Goal: Task Accomplishment & Management: Manage account settings

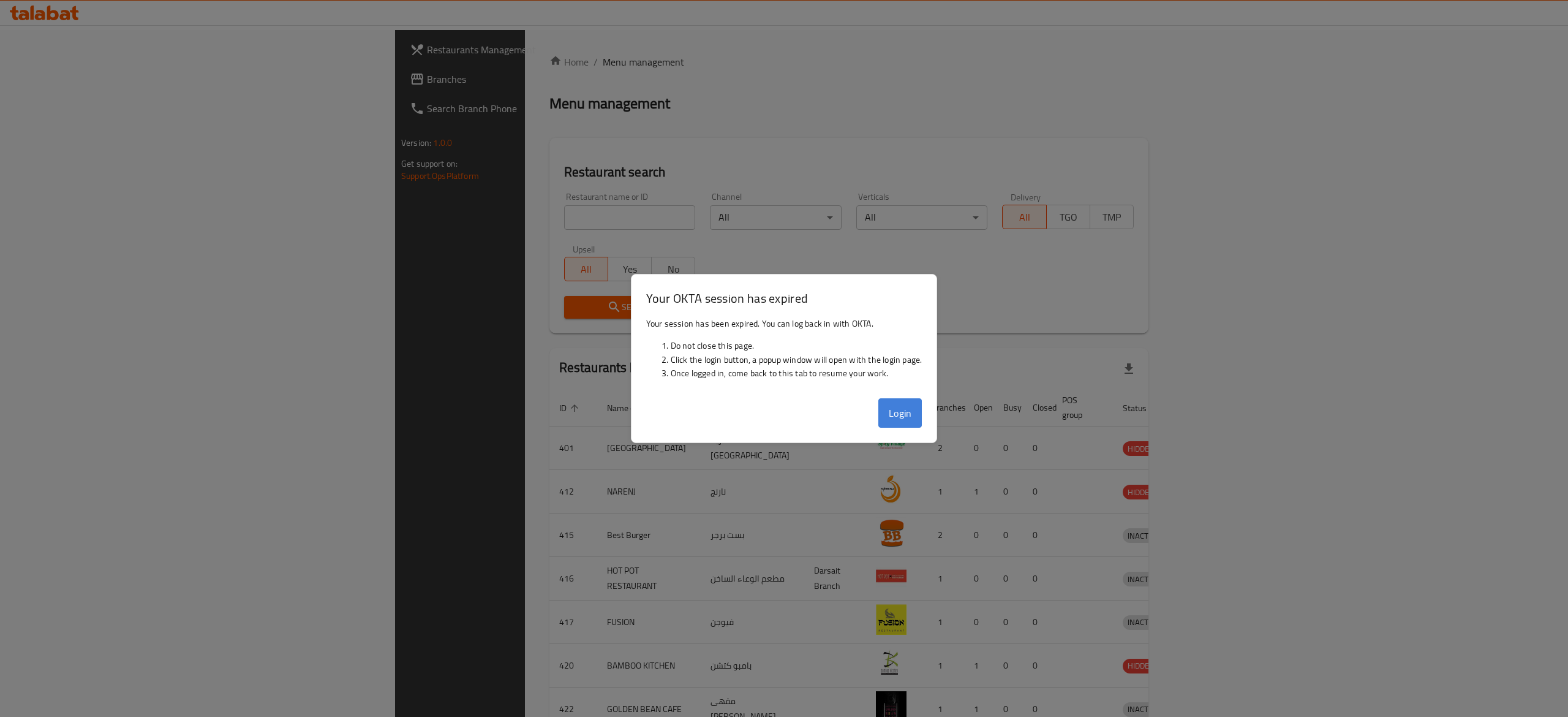
click at [895, 421] on button "Login" at bounding box center [901, 413] width 44 height 29
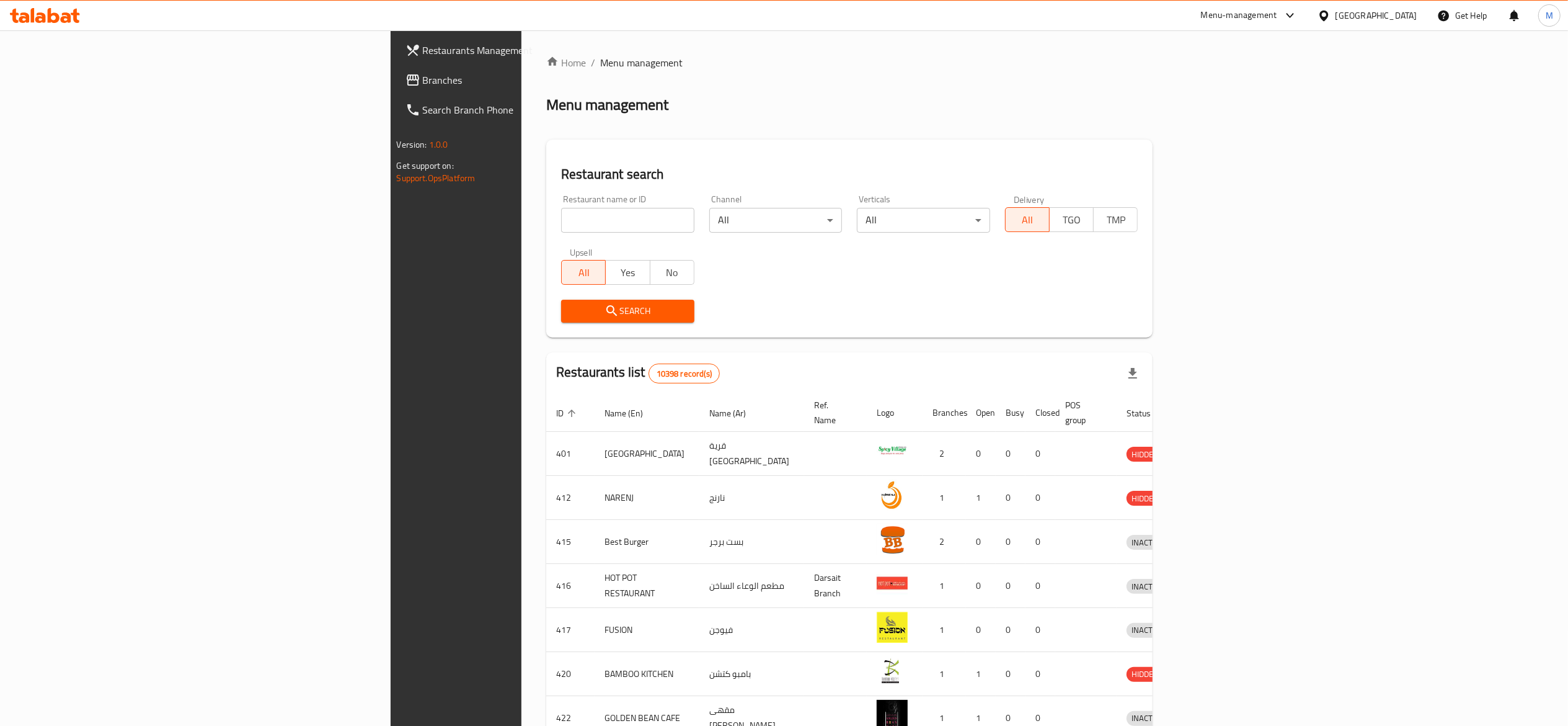
click at [1283, 24] on div "Menu-management" at bounding box center [1249, 15] width 116 height 30
click at [561, 230] on input "search" at bounding box center [628, 220] width 133 height 25
type input "س"
type input "son of [GEOGRAPHIC_DATA]"
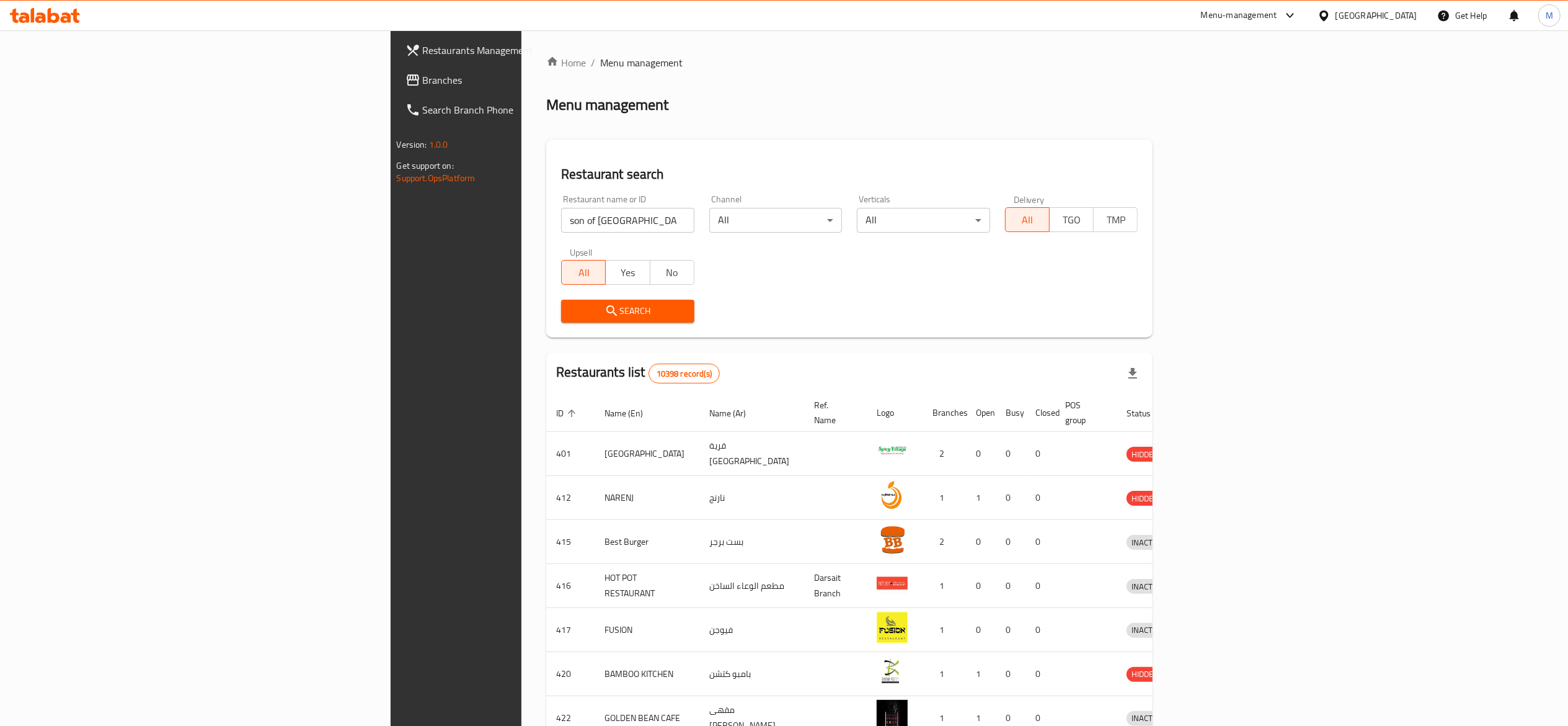
click at [571, 313] on span "Search" at bounding box center [627, 310] width 113 height 15
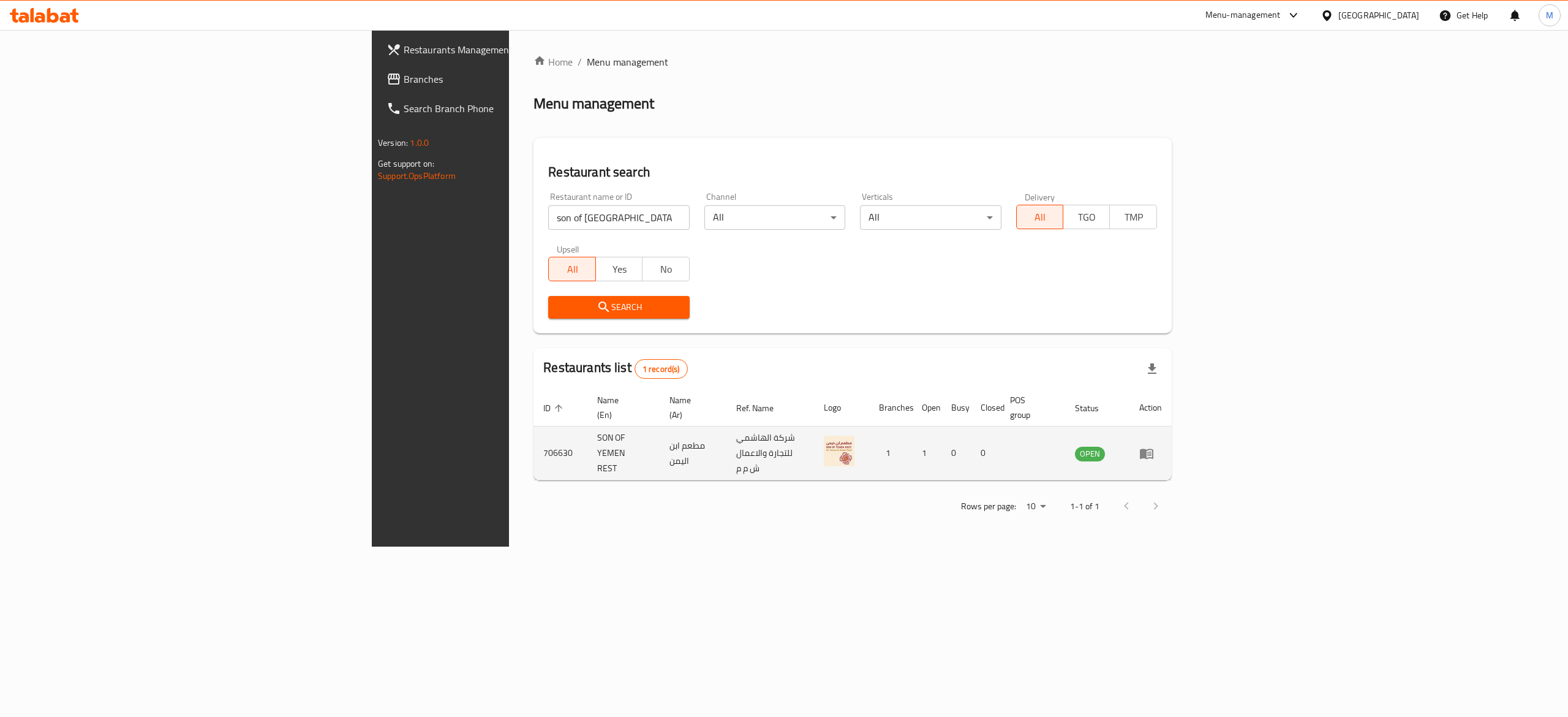
click at [1154, 446] on icon "enhanced table" at bounding box center [1146, 453] width 15 height 15
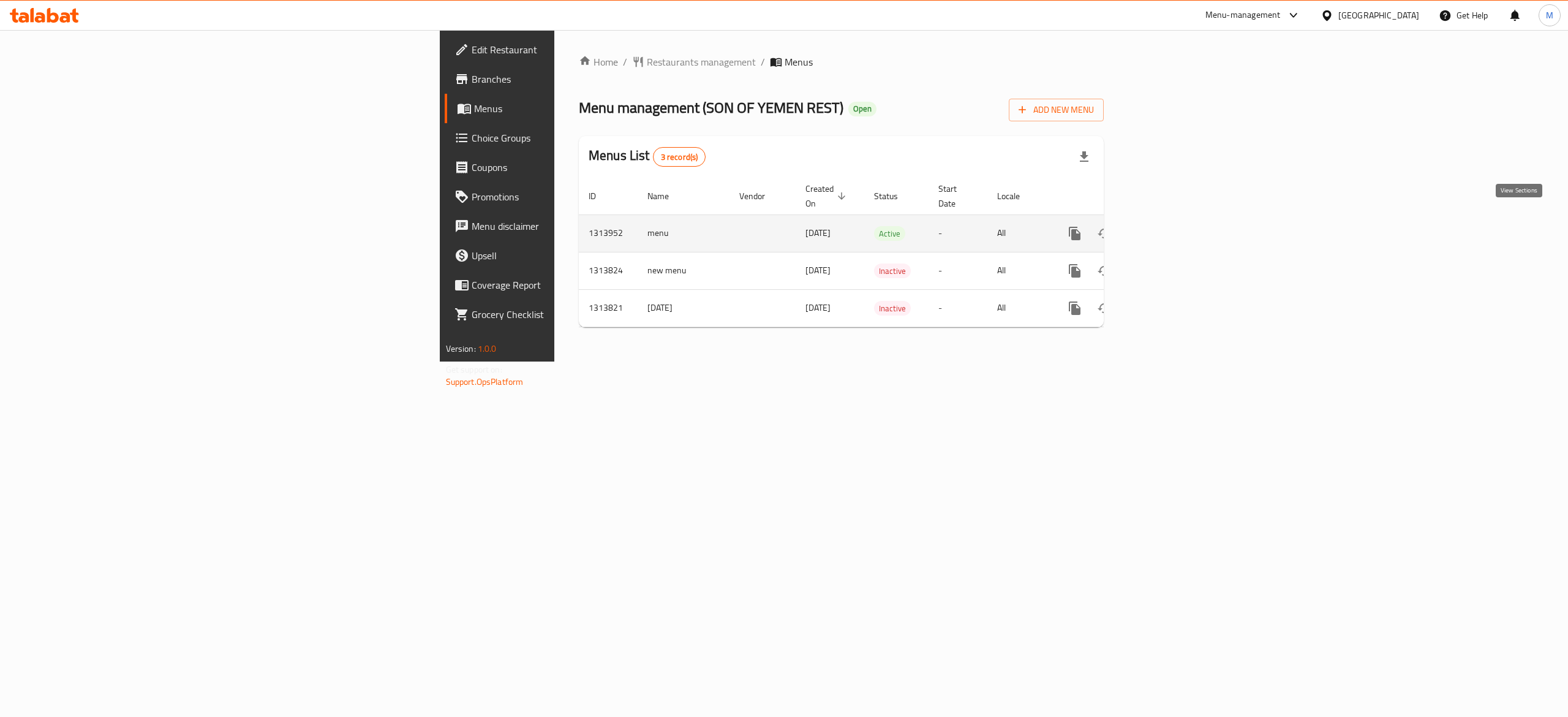
click at [1170, 226] on icon "enhanced table" at bounding box center [1163, 233] width 15 height 15
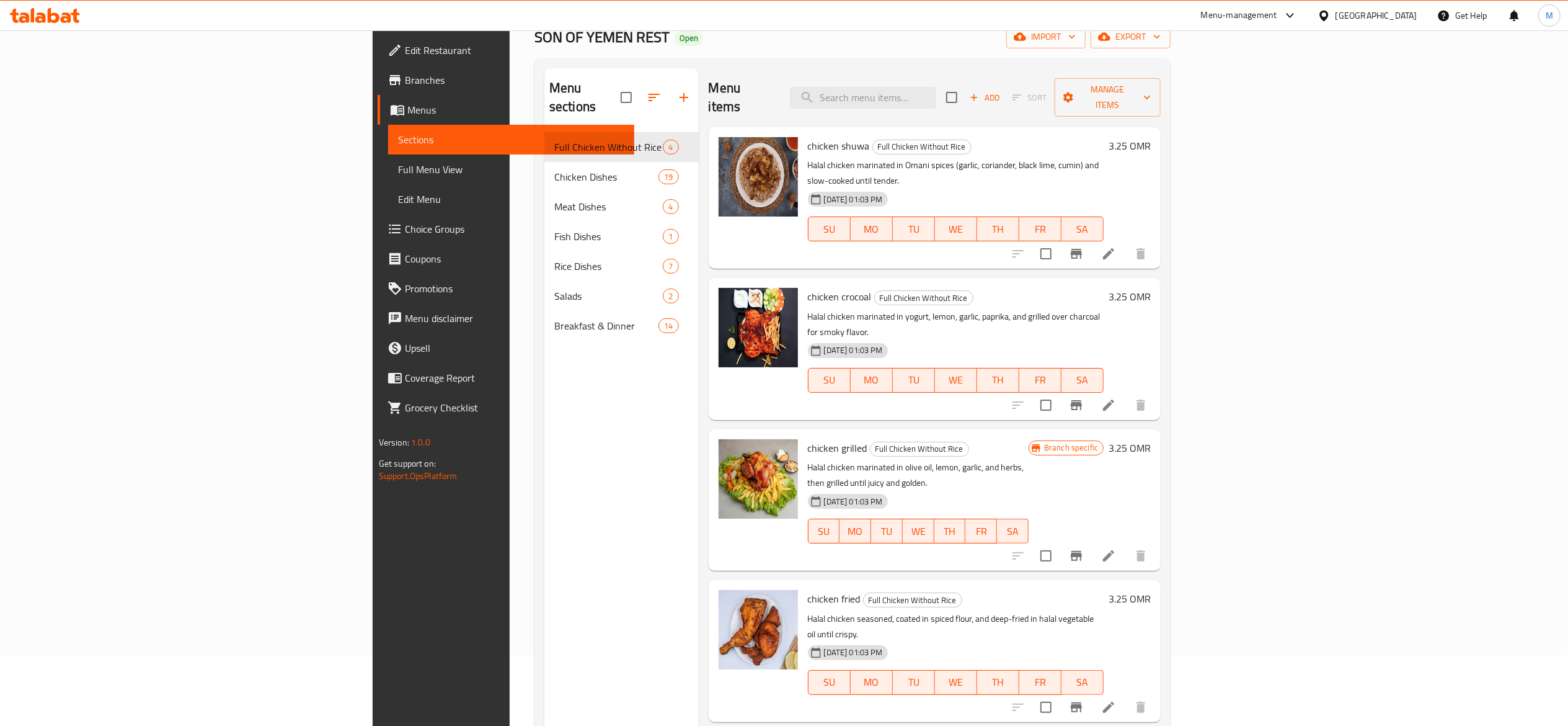
scroll to position [124, 0]
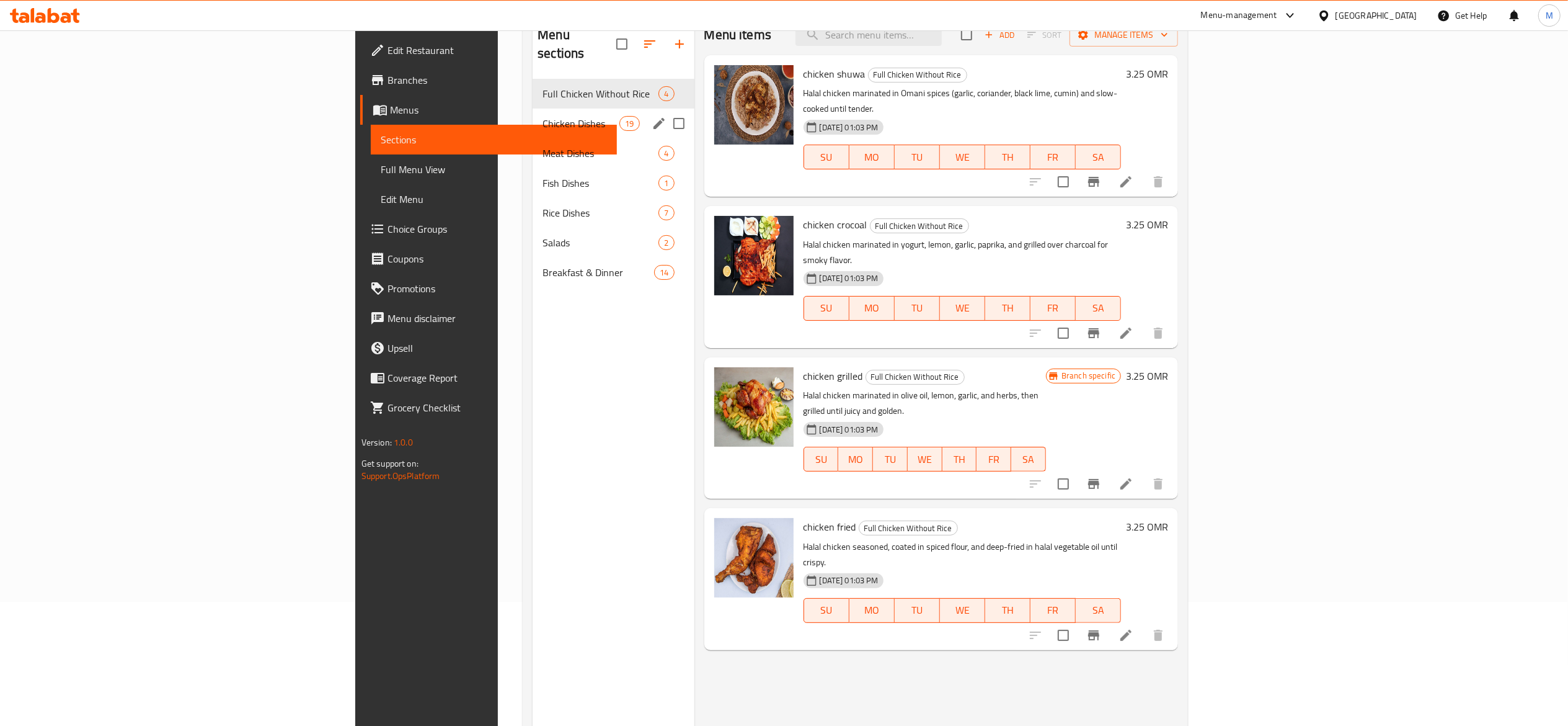
click at [533, 116] on div "Chicken Dishes 19" at bounding box center [613, 123] width 161 height 30
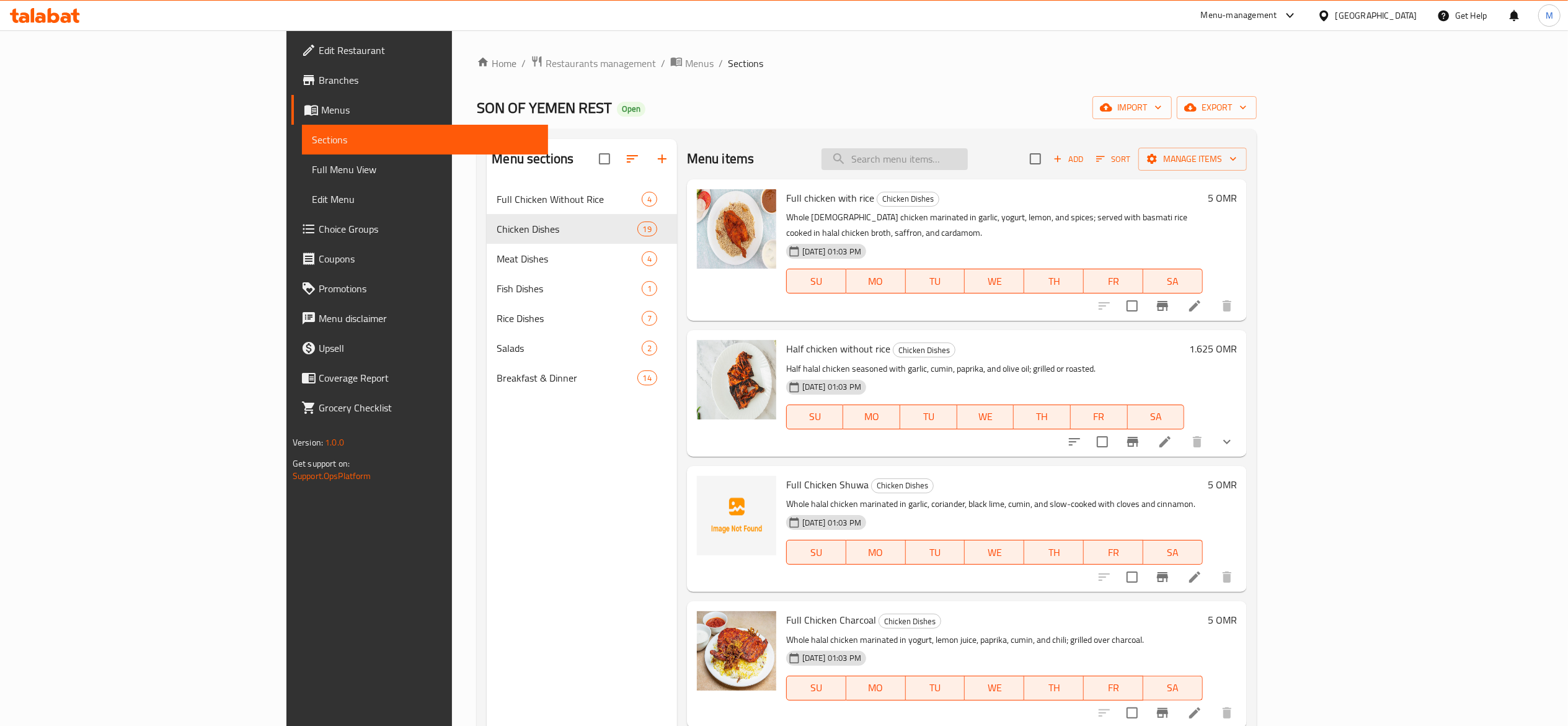
click at [968, 157] on input "search" at bounding box center [894, 159] width 146 height 22
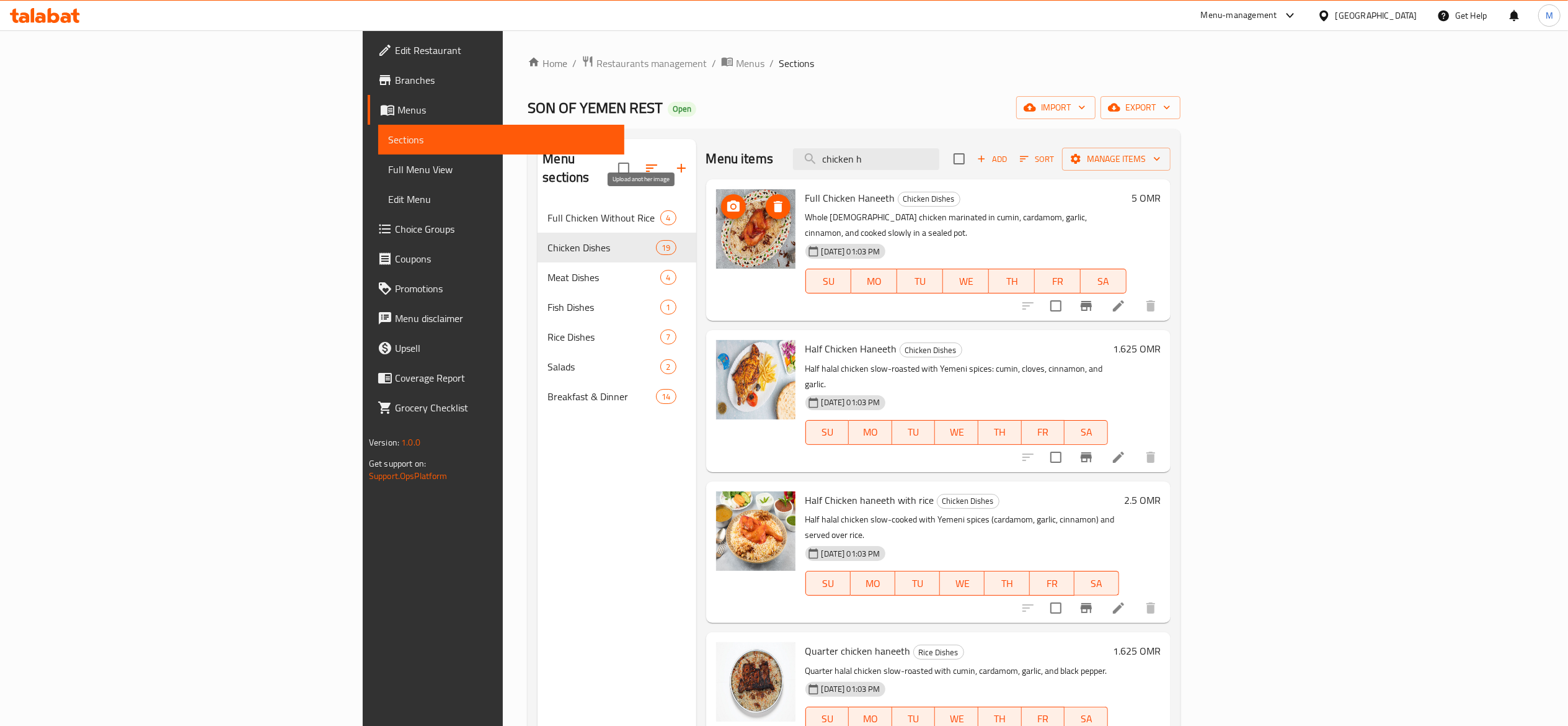
click at [726, 213] on icon "upload picture" at bounding box center [733, 206] width 15 height 15
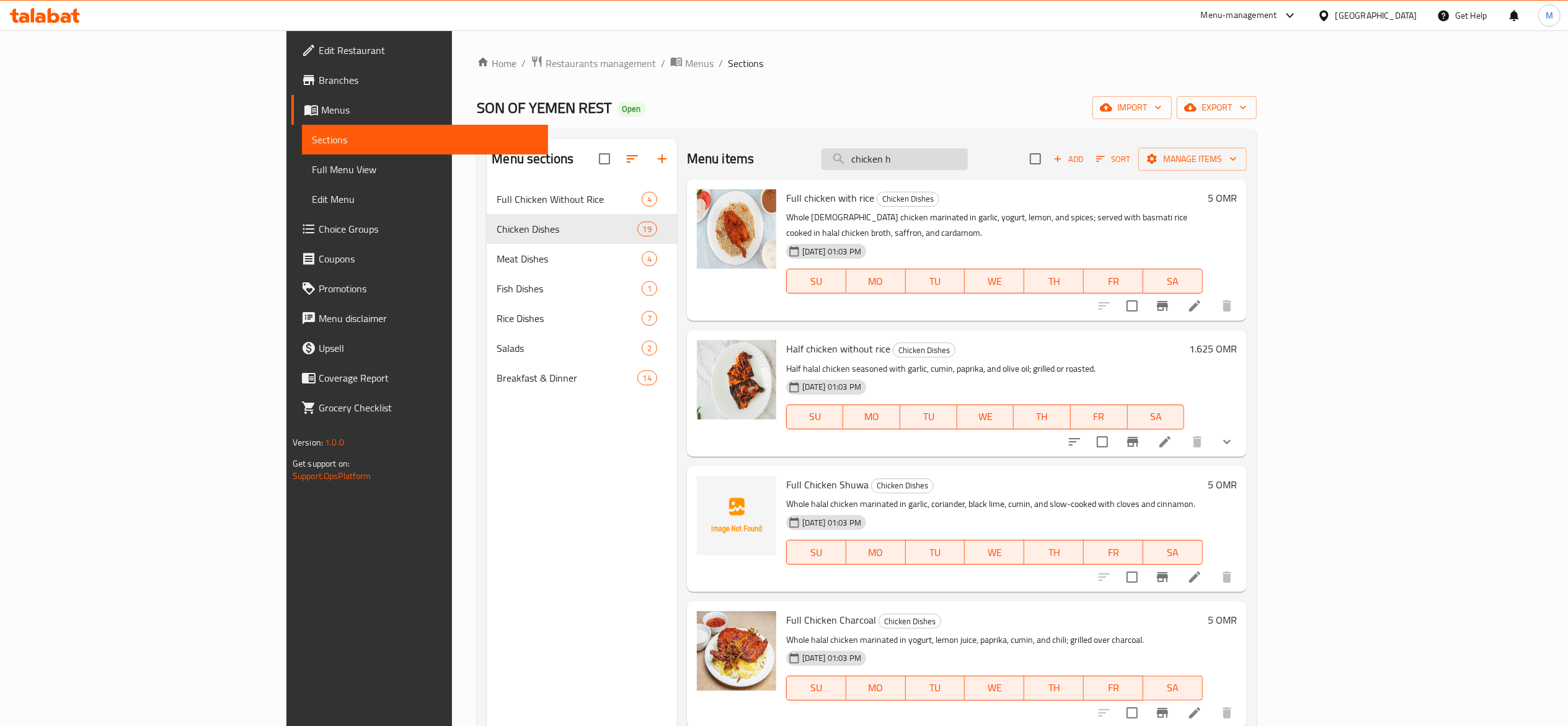
click at [968, 160] on input "chicken h" at bounding box center [894, 159] width 146 height 22
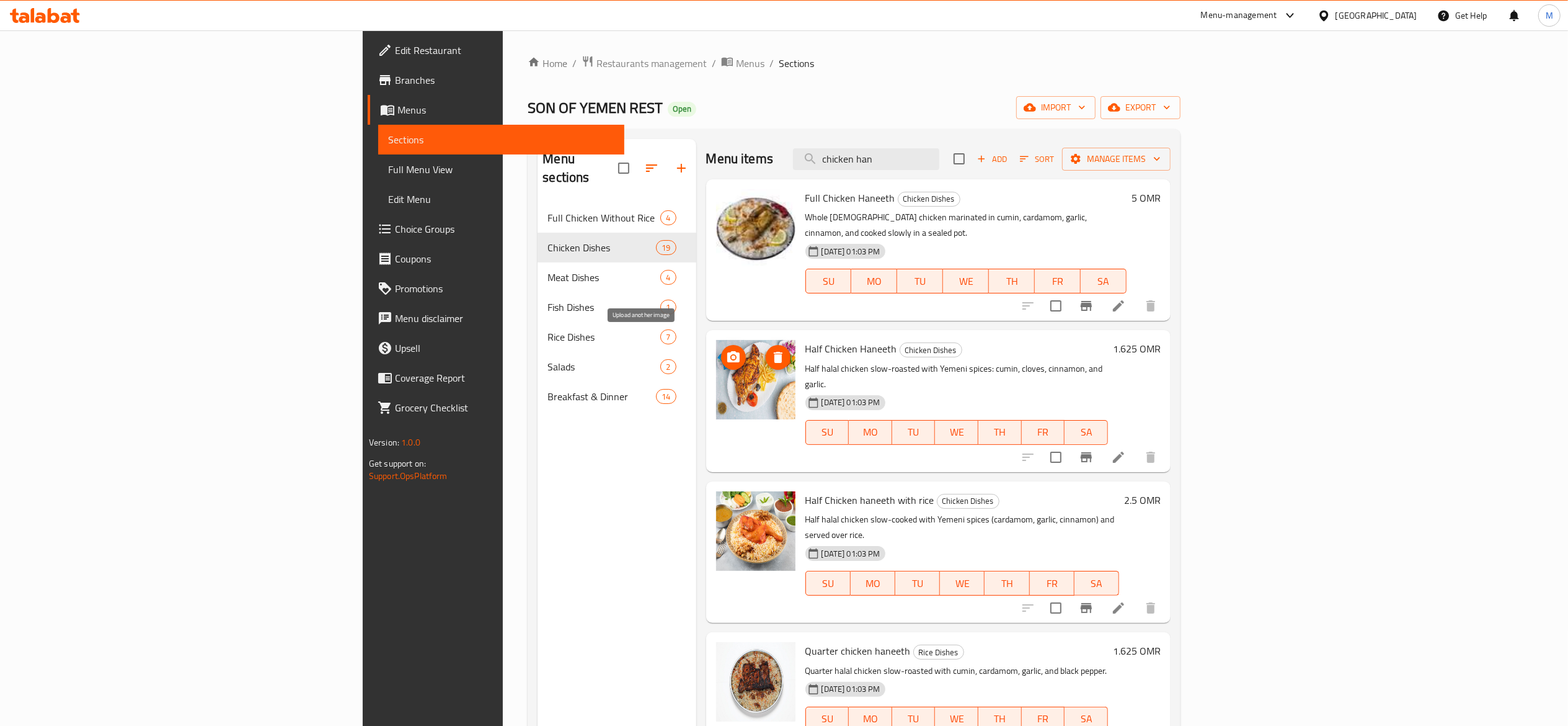
click at [727, 351] on icon "upload picture" at bounding box center [733, 357] width 12 height 11
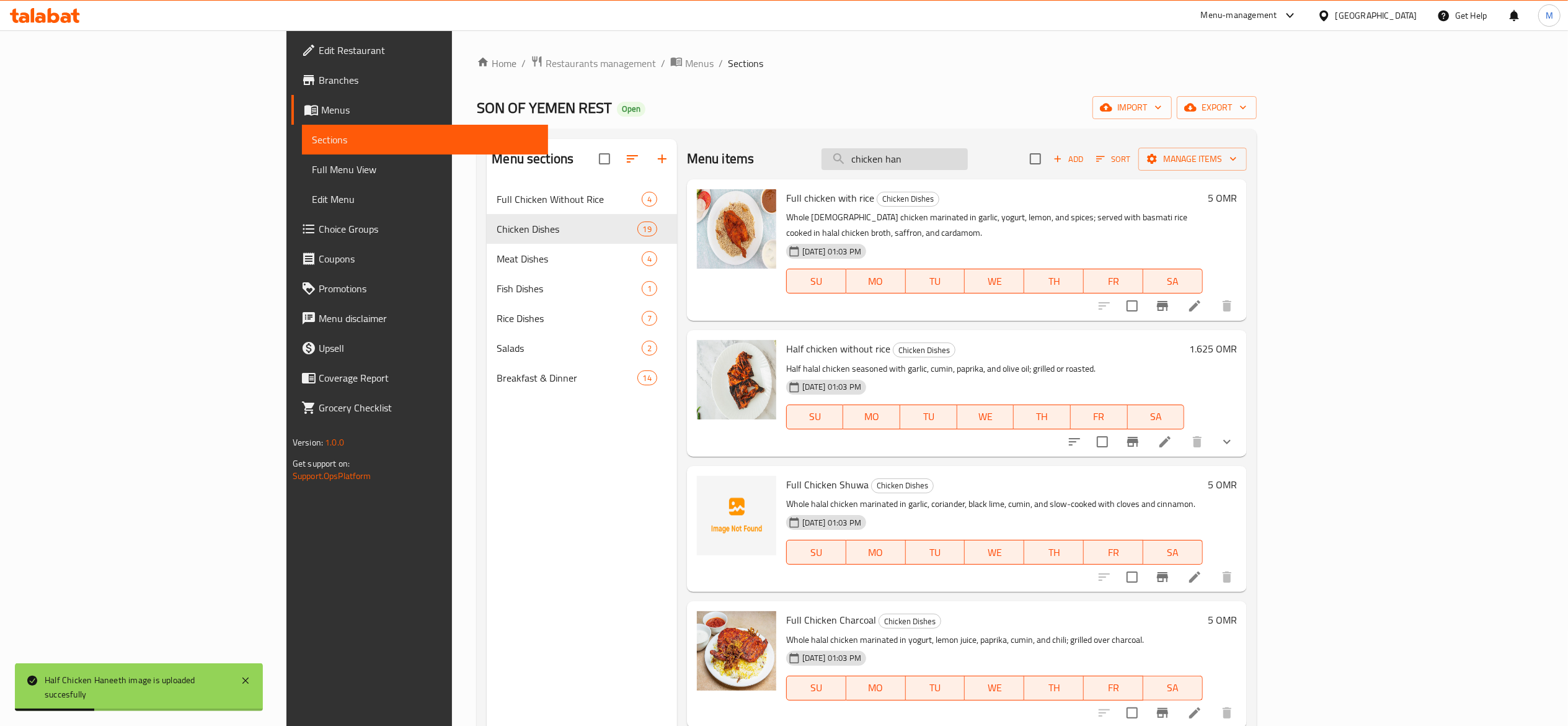
click at [968, 160] on input "chicken han" at bounding box center [894, 159] width 146 height 22
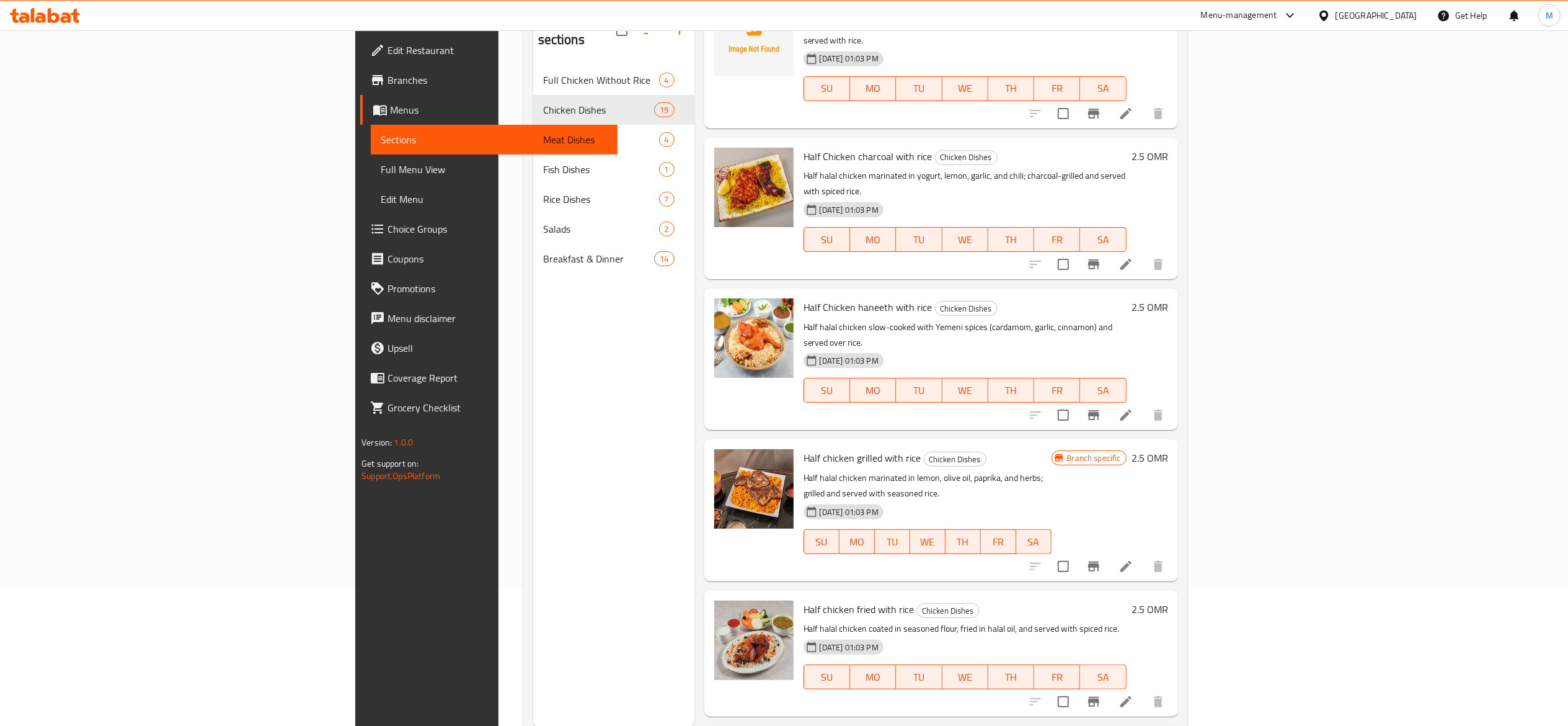
scroll to position [174, 0]
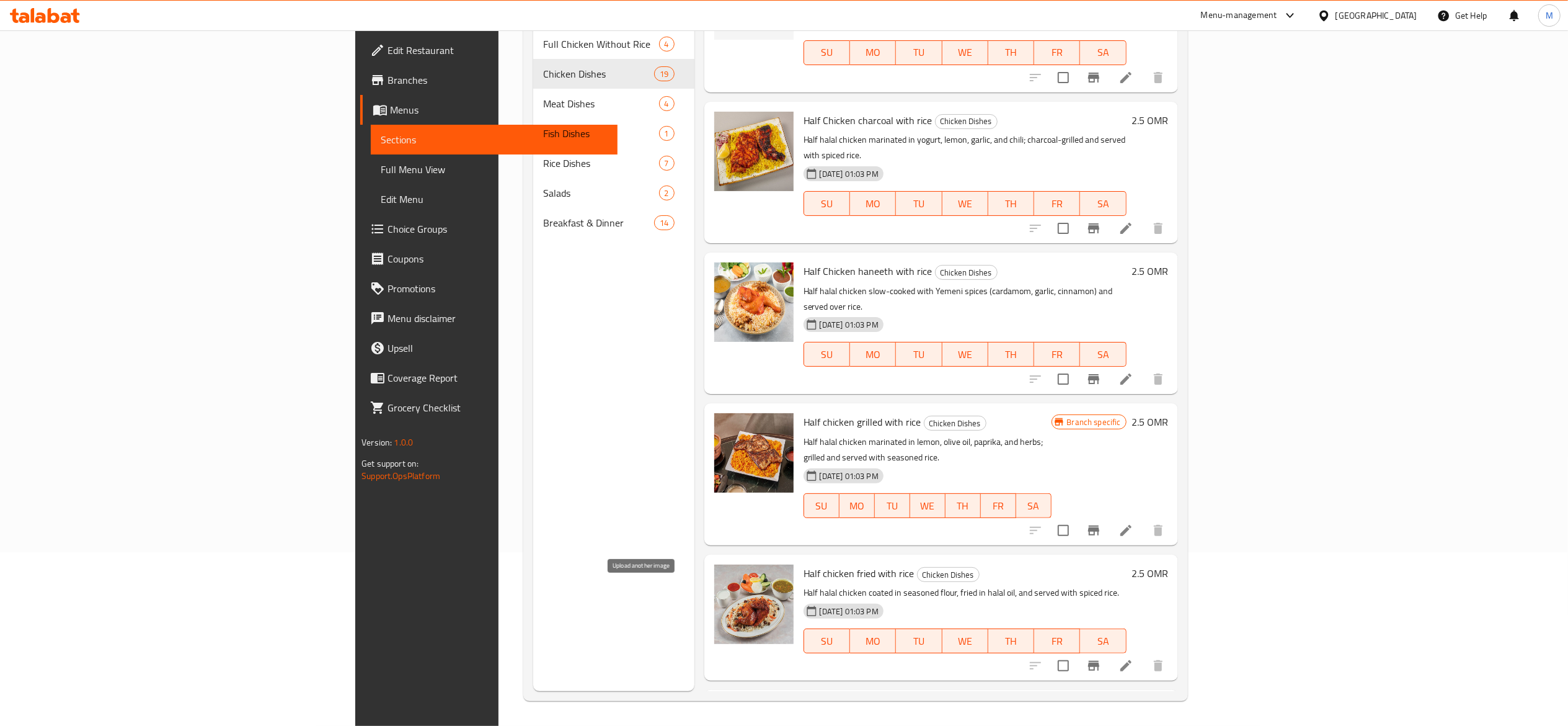
click at [719, 704] on button "upload picture" at bounding box center [731, 716] width 25 height 25
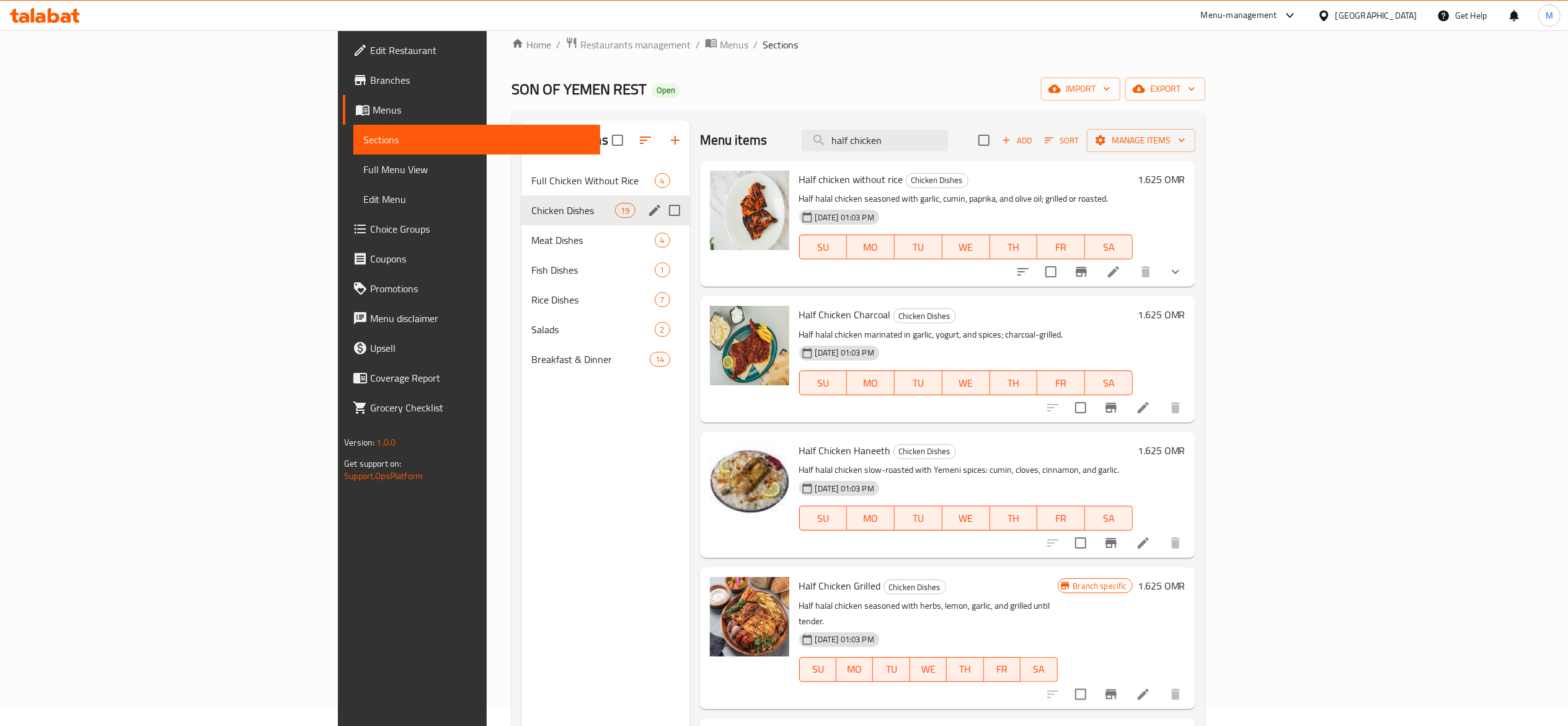
scroll to position [0, 0]
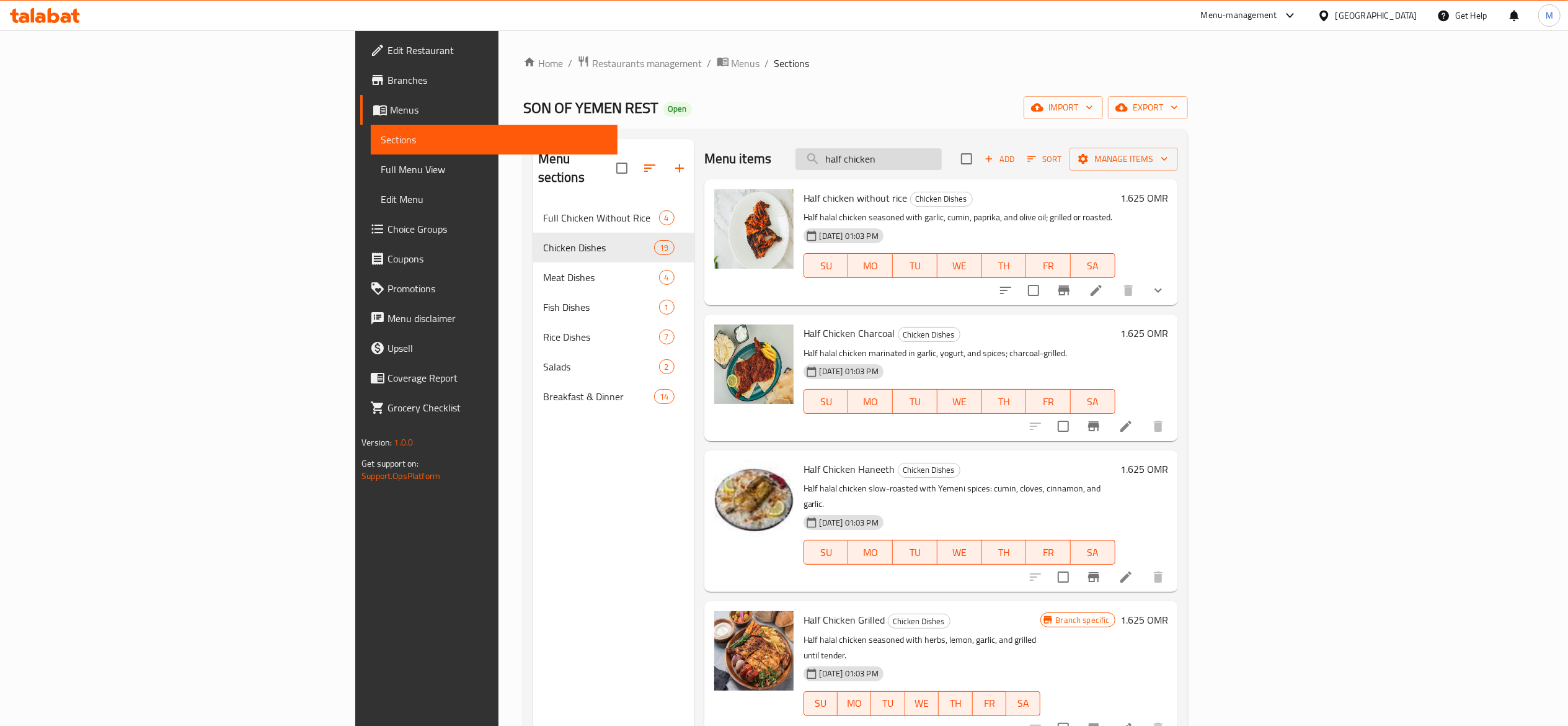
click at [942, 157] on input "half chicken" at bounding box center [869, 159] width 146 height 22
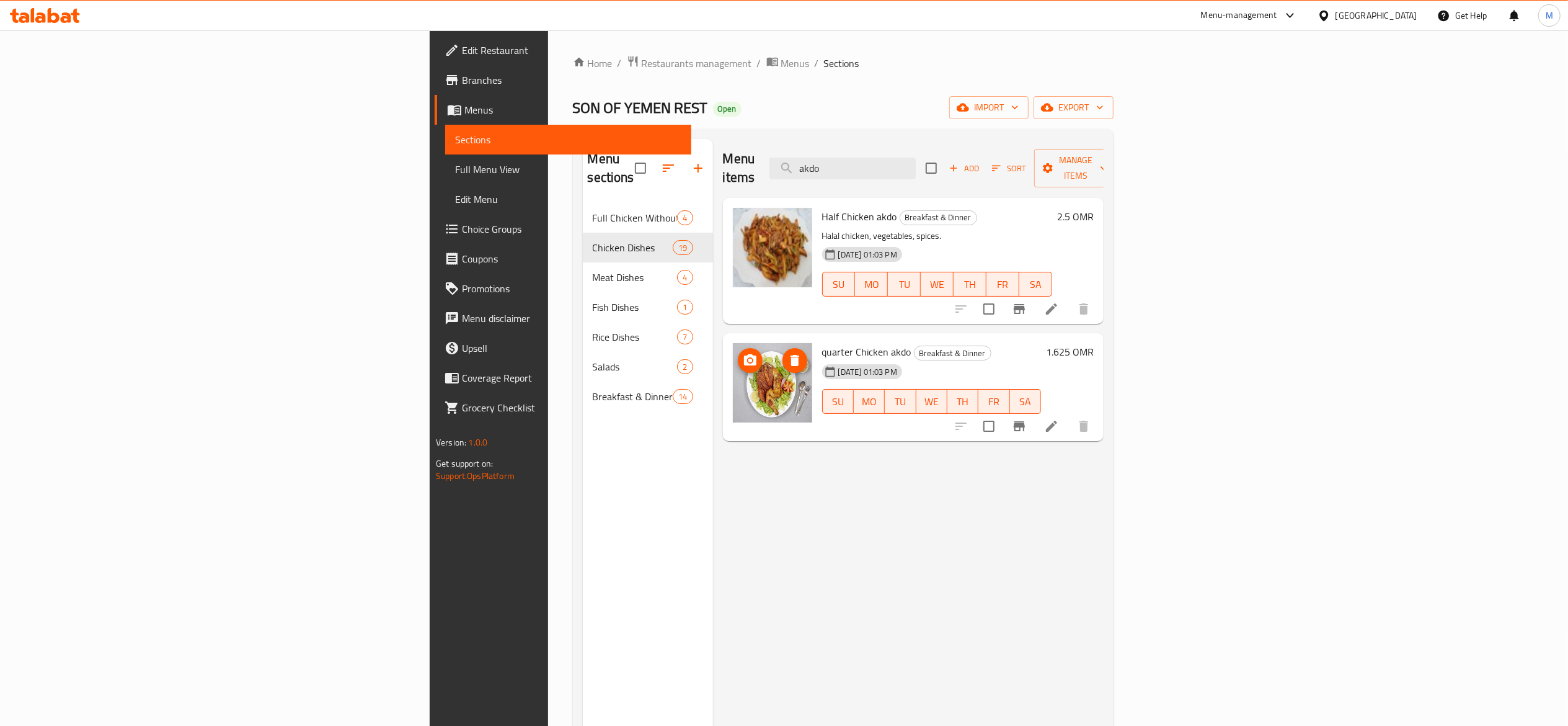
click at [748, 359] on circle "upload picture" at bounding box center [749, 360] width 4 height 4
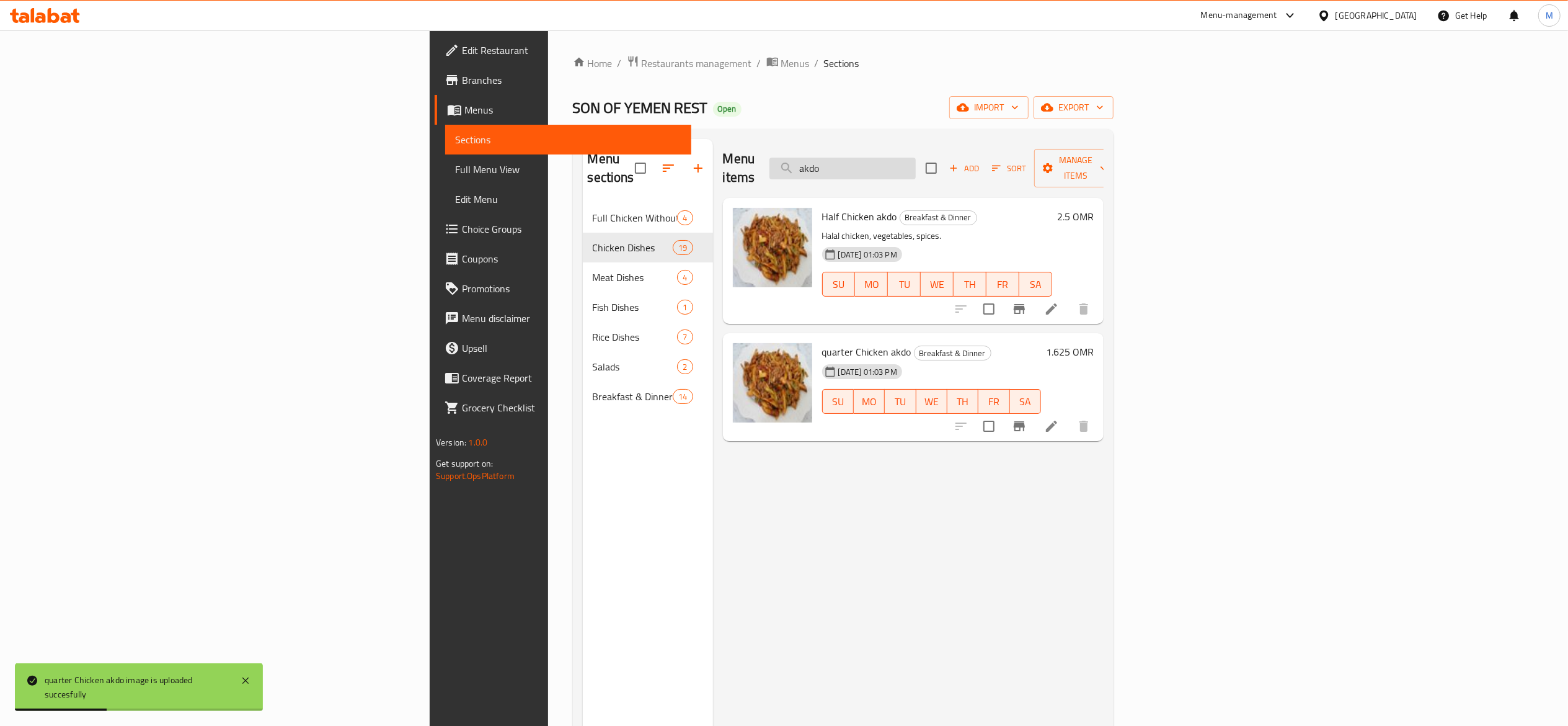
drag, startPoint x: 971, startPoint y: 151, endPoint x: 970, endPoint y: 160, distance: 9.1
click at [916, 157] on input "akdo" at bounding box center [842, 168] width 146 height 22
type input "e"
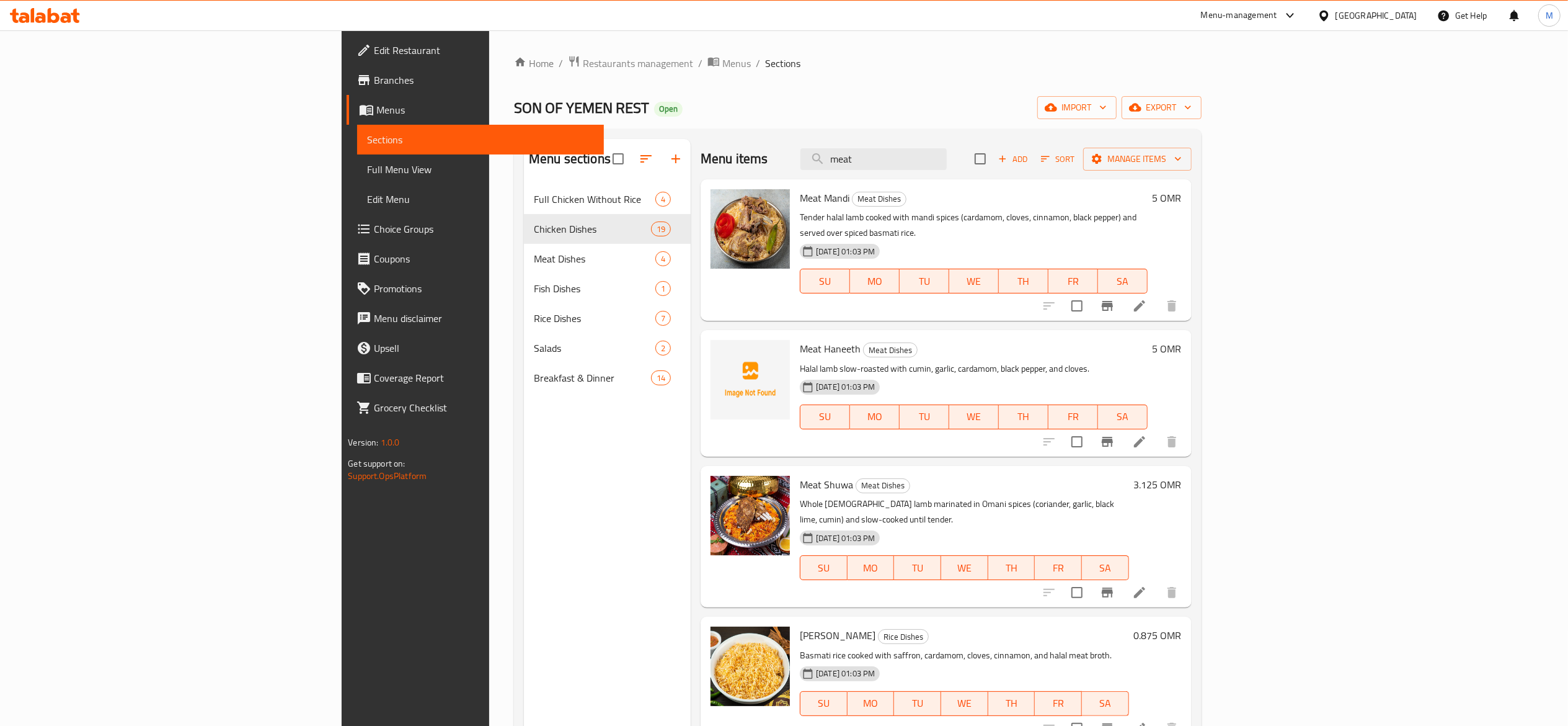
type input "meat"
click at [947, 156] on input "meat" at bounding box center [873, 159] width 146 height 22
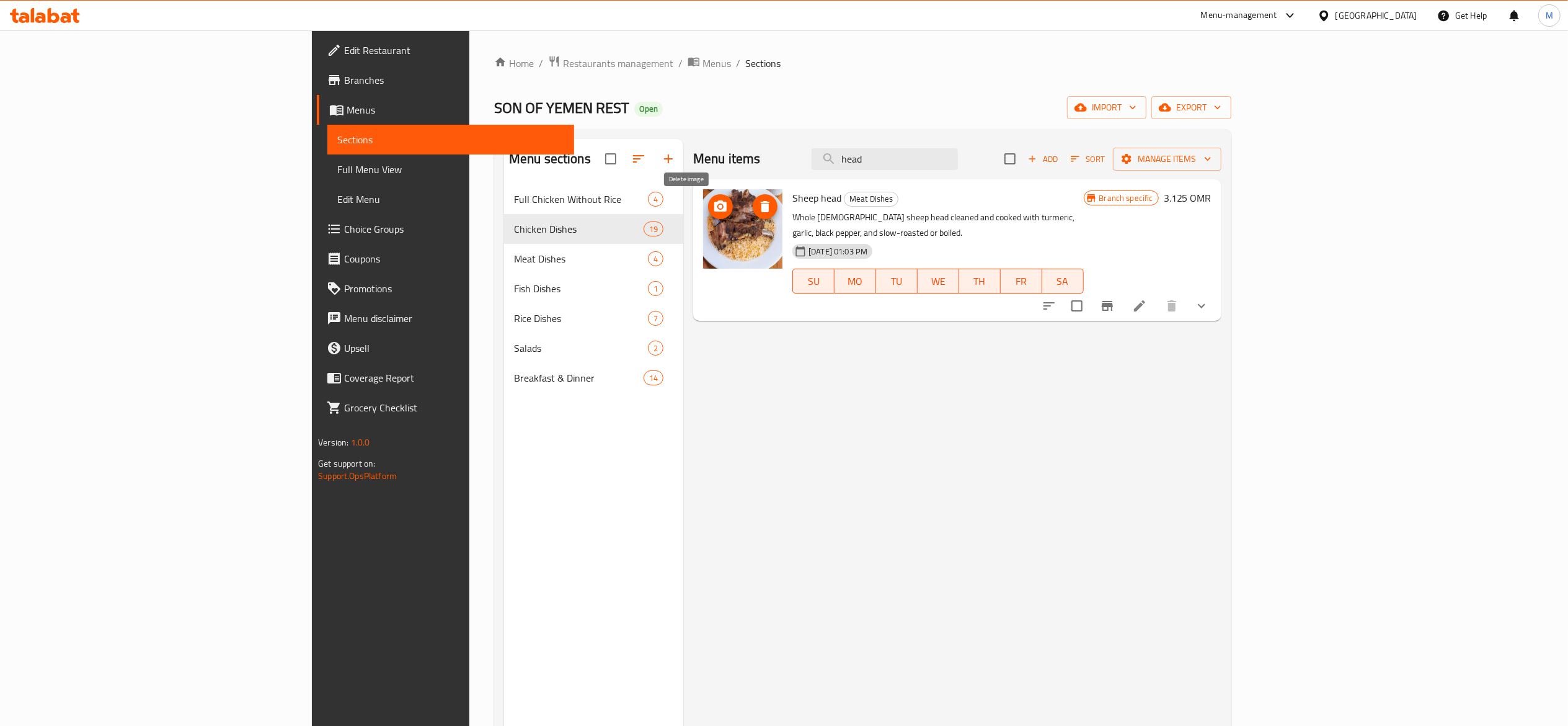
type input "head"
click at [758, 213] on icon "delete image" at bounding box center [765, 206] width 15 height 15
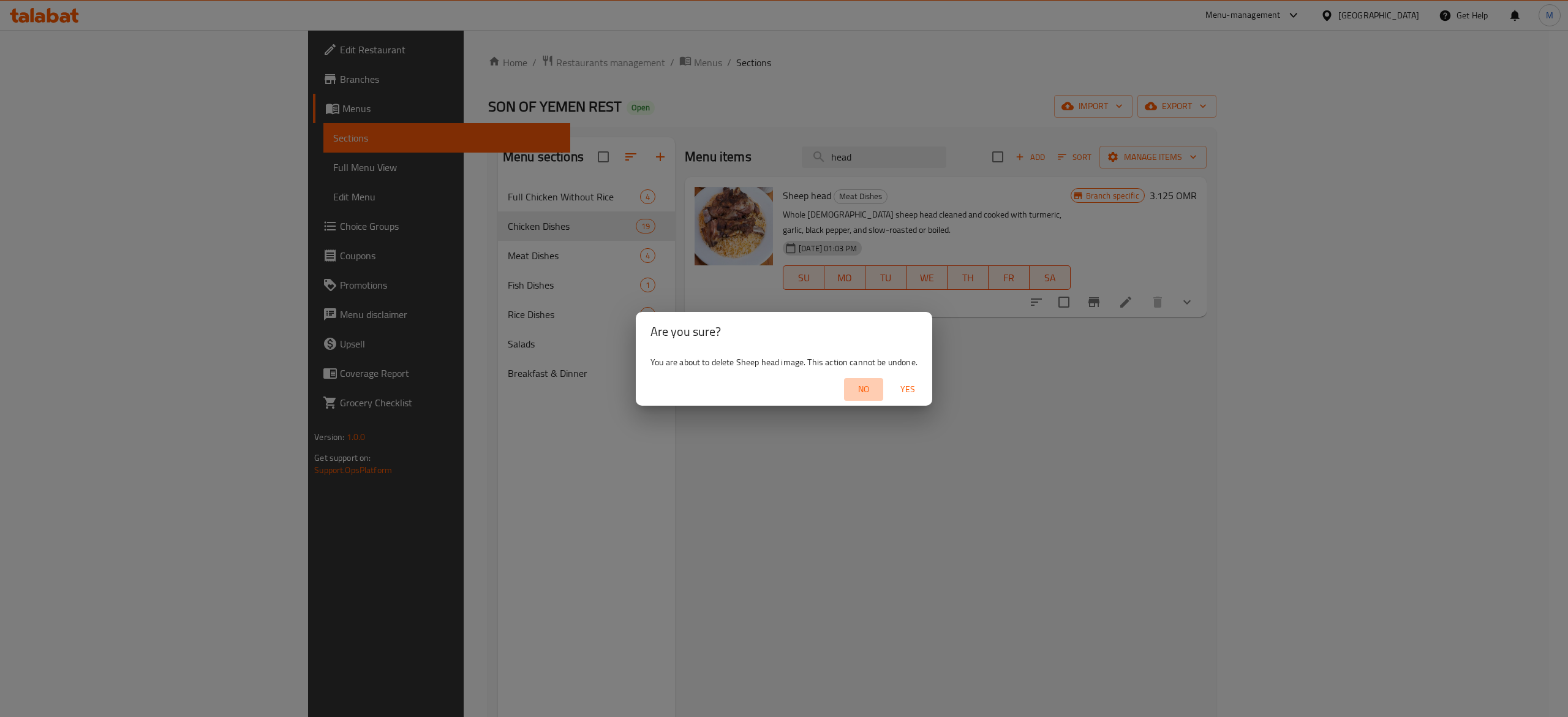
click at [868, 383] on span "No" at bounding box center [864, 389] width 29 height 15
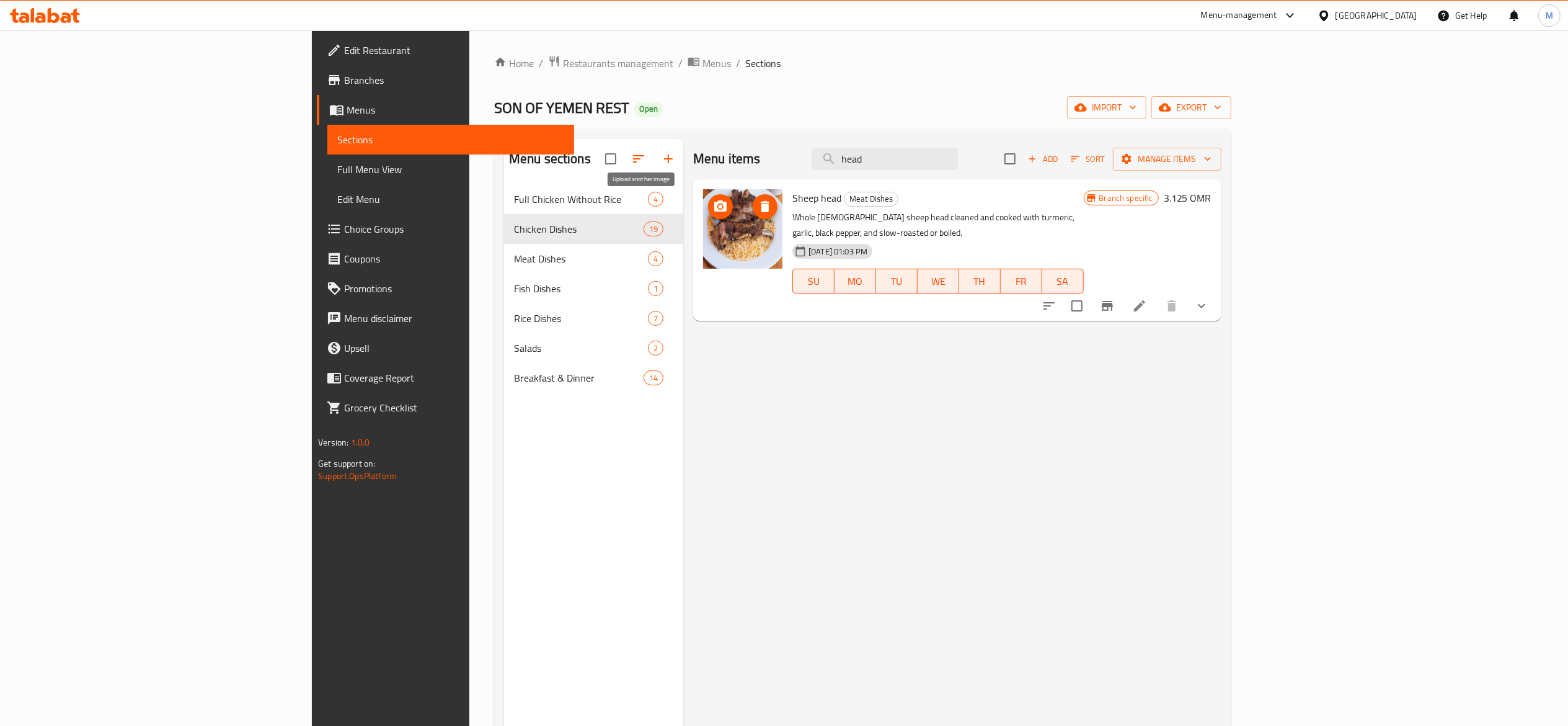
click at [715, 210] on icon "upload picture" at bounding box center [720, 206] width 12 height 11
click at [1147, 298] on icon at bounding box center [1140, 306] width 15 height 15
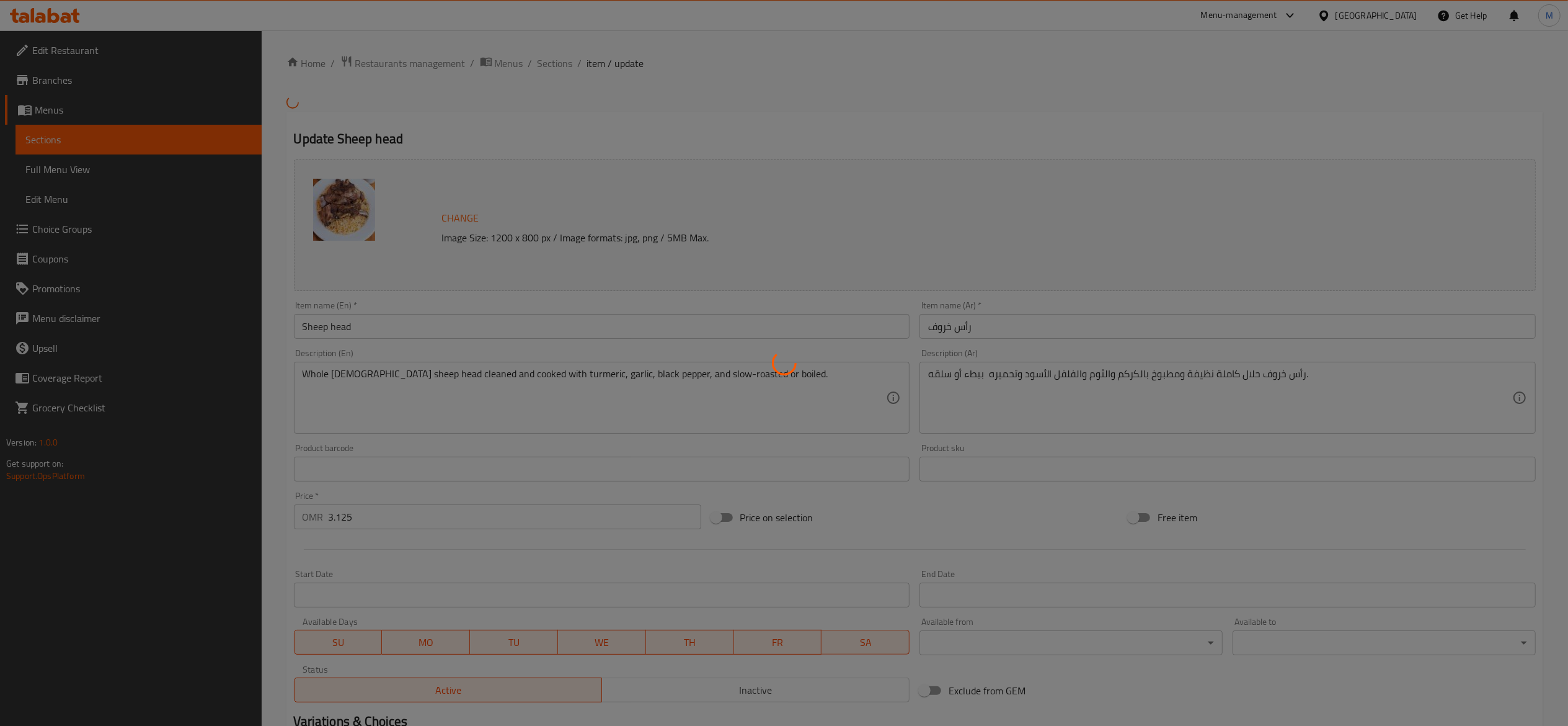
click at [488, 326] on div at bounding box center [784, 363] width 1568 height 726
type input "إختيارك من:"
type input "1"
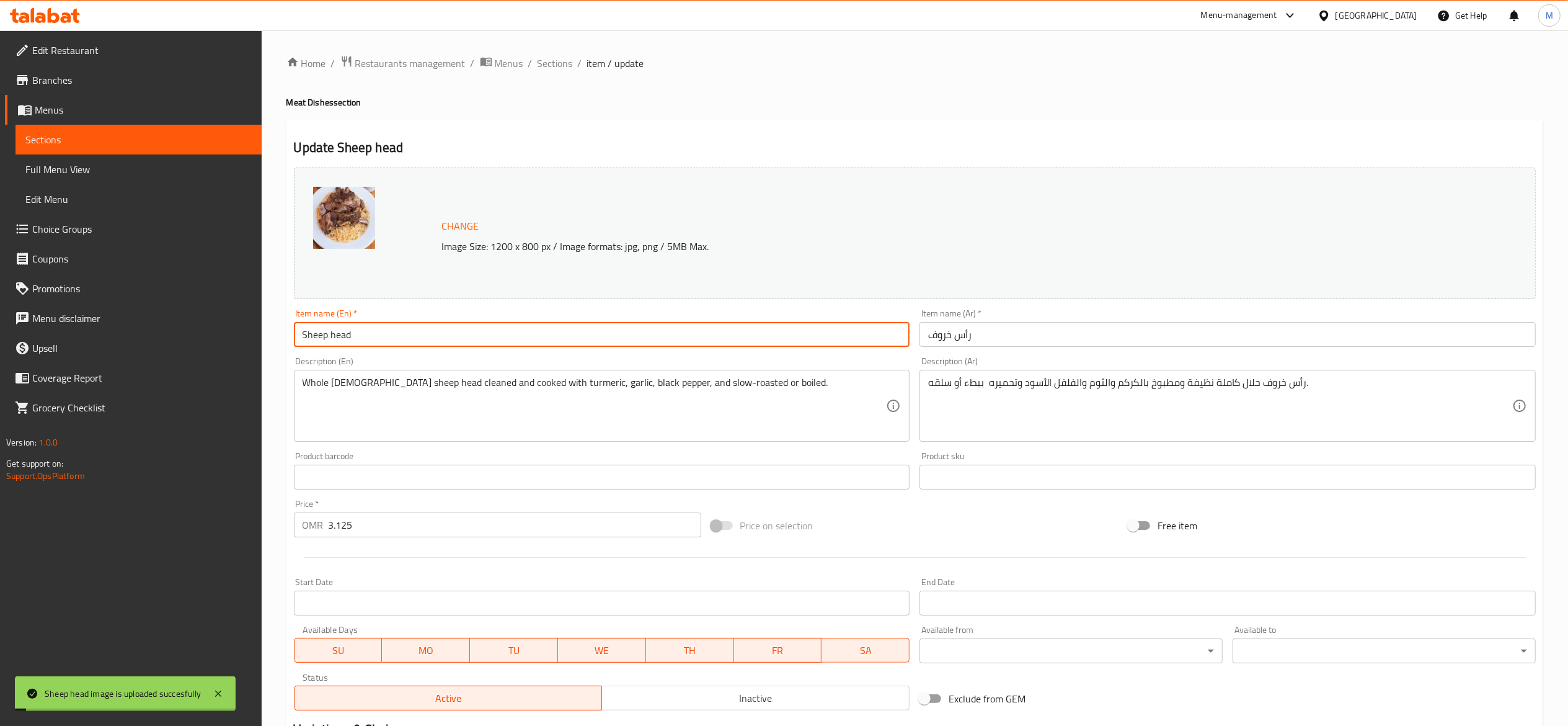
click at [574, 326] on input "Sheep head" at bounding box center [602, 334] width 616 height 25
click at [1073, 339] on input "رأس خروف" at bounding box center [1228, 334] width 616 height 25
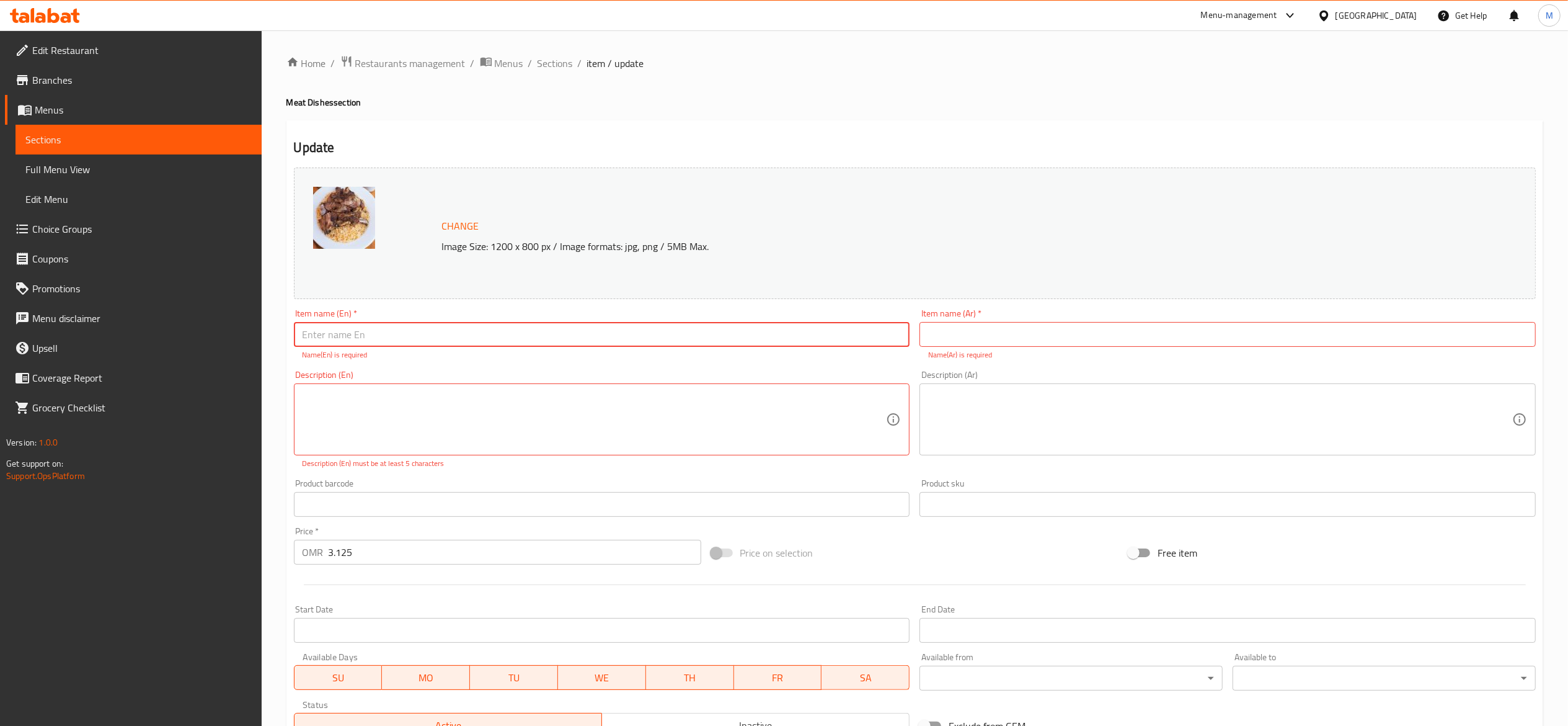
click at [329, 335] on input "text" at bounding box center [602, 334] width 616 height 25
type input "g"
type input "H"
type input "F"
type input "Meat Borma Sanaani"
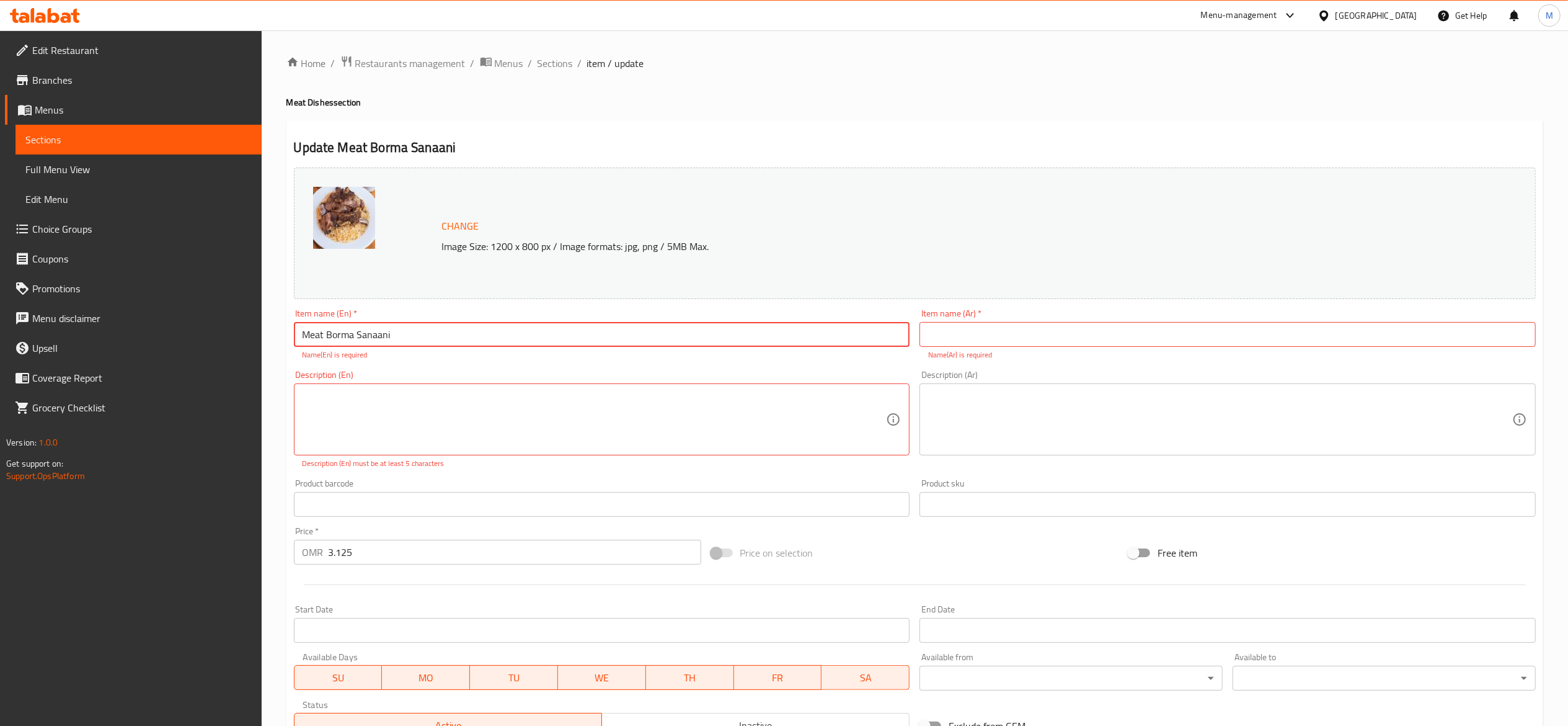
click at [1192, 330] on input "text" at bounding box center [1228, 334] width 616 height 25
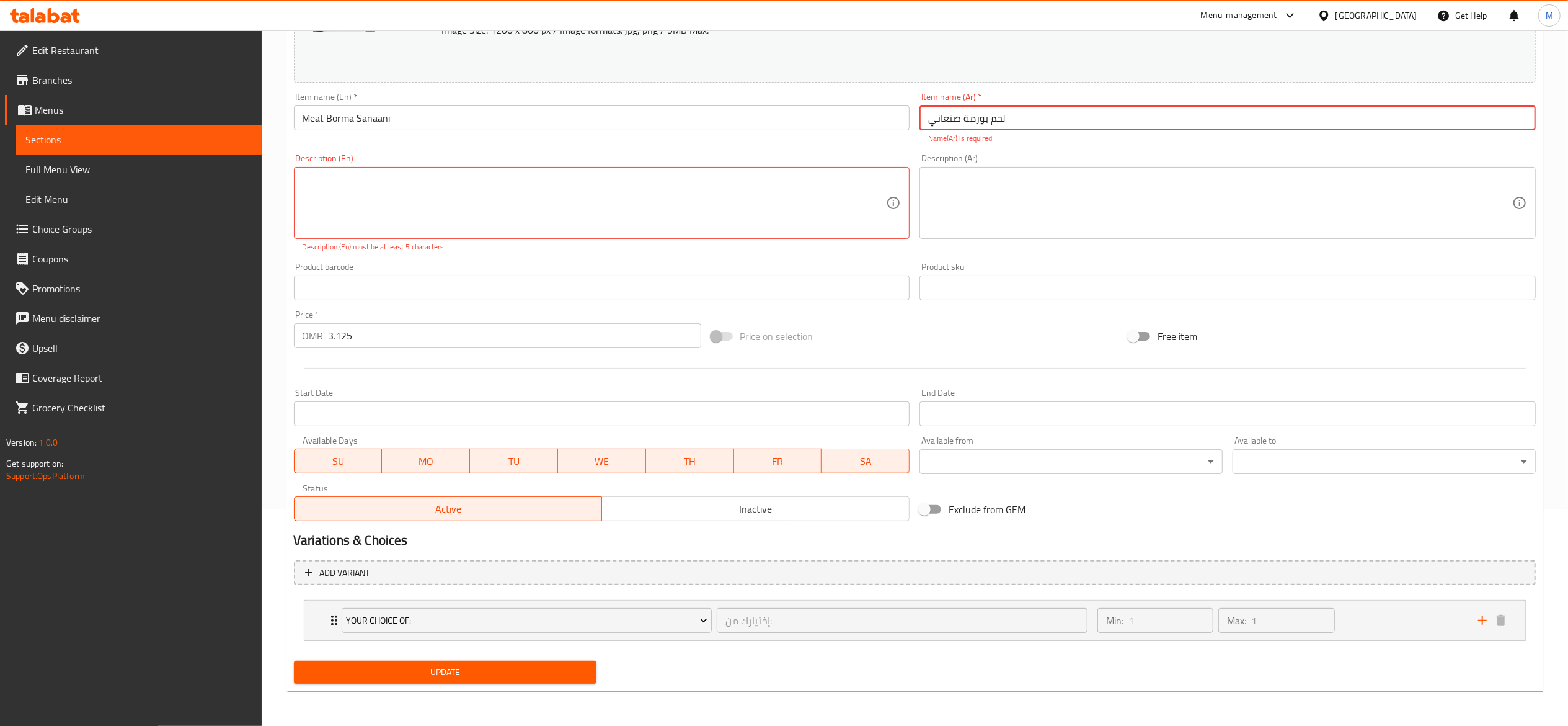
type input "لحم بورمة صنعاني"
click at [395, 347] on input "3.125" at bounding box center [515, 335] width 373 height 25
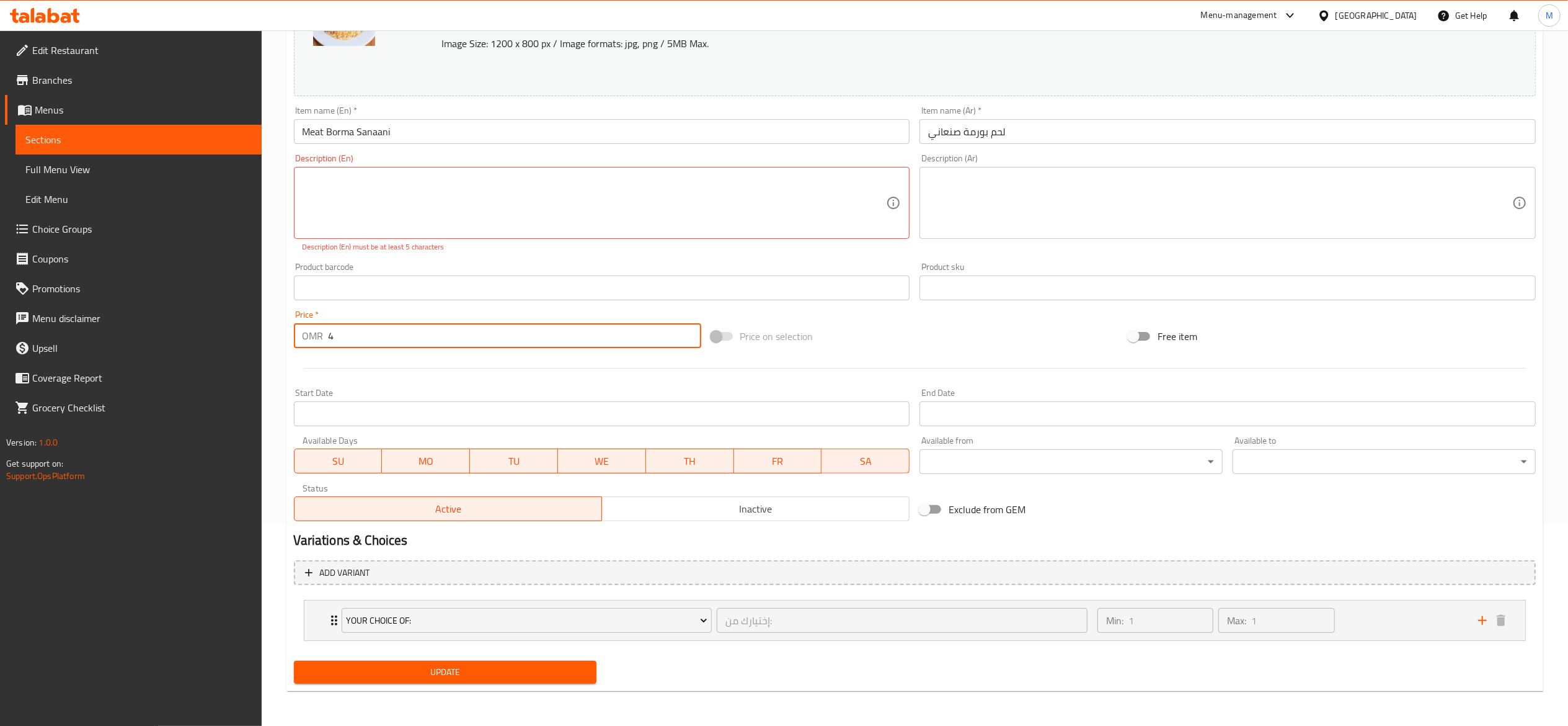
type input "4"
click at [474, 686] on div "Update" at bounding box center [445, 671] width 313 height 33
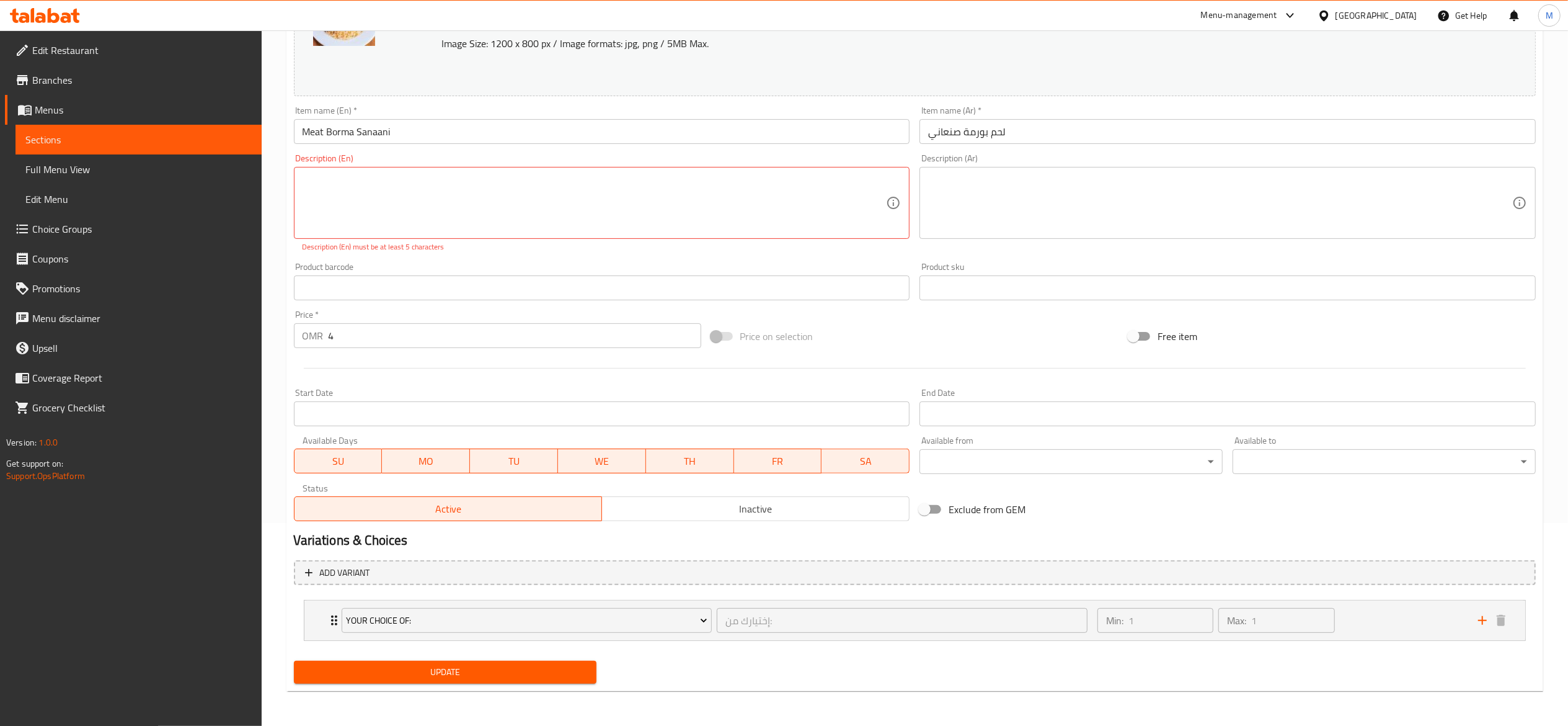
click at [477, 679] on button "Update" at bounding box center [445, 671] width 303 height 23
click at [477, 667] on span "Update" at bounding box center [445, 671] width 283 height 15
type textarea "ة"
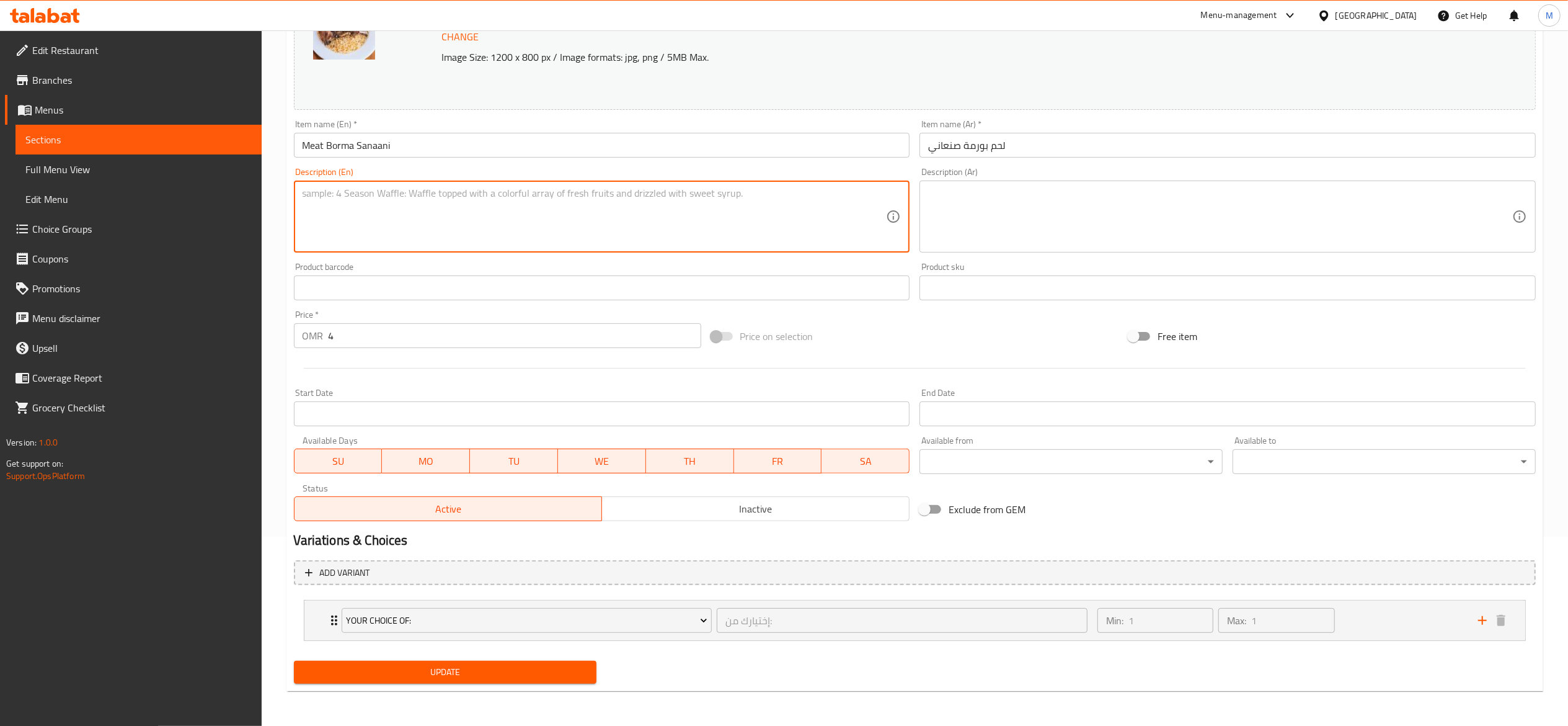
scroll to position [189, 0]
click at [458, 145] on input "Meat Borma Sanaani" at bounding box center [602, 144] width 616 height 25
click at [419, 211] on textarea at bounding box center [594, 216] width 584 height 59
paste textarea "Meat Borma Sanaani"
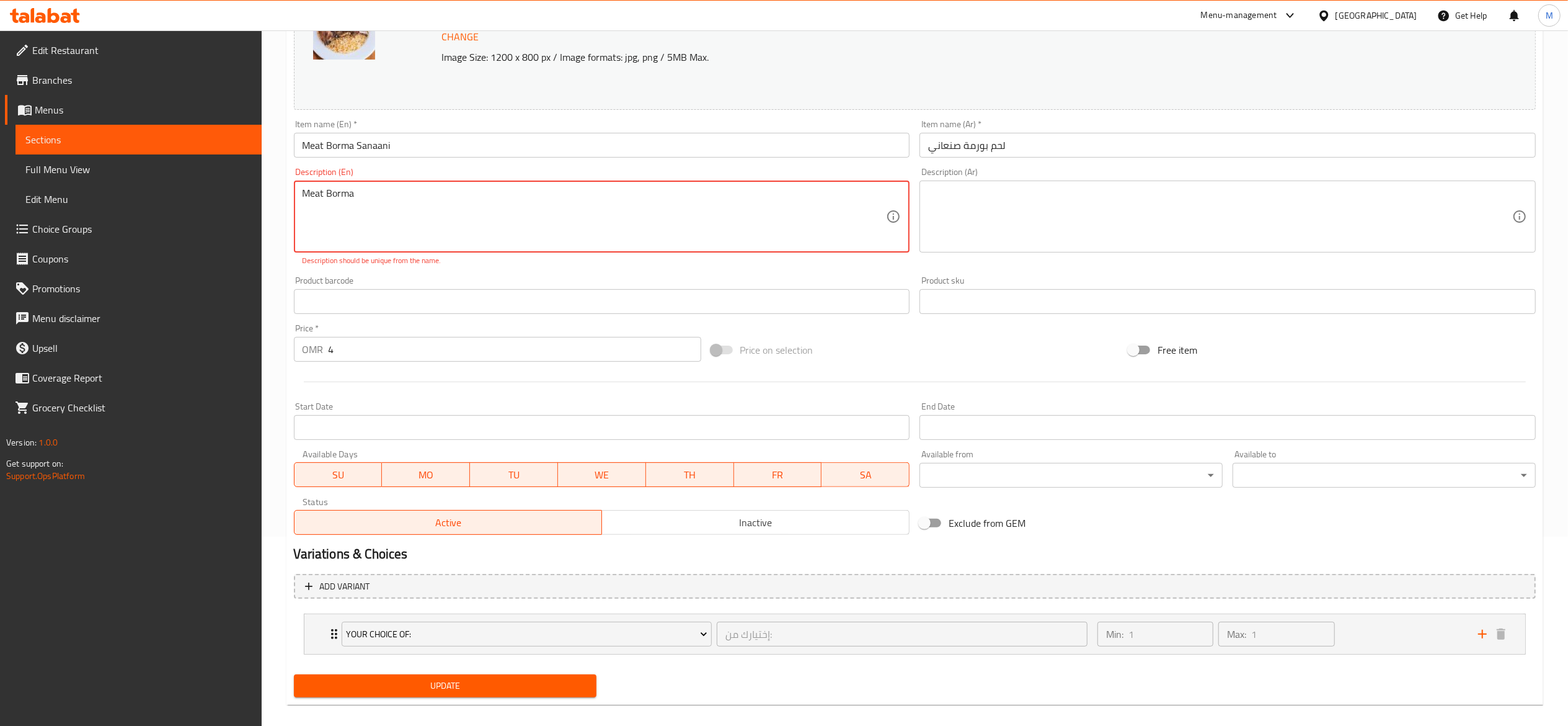
type textarea "Meat Borma"
click at [1037, 220] on textarea at bounding box center [1220, 216] width 584 height 59
type textarea "G"
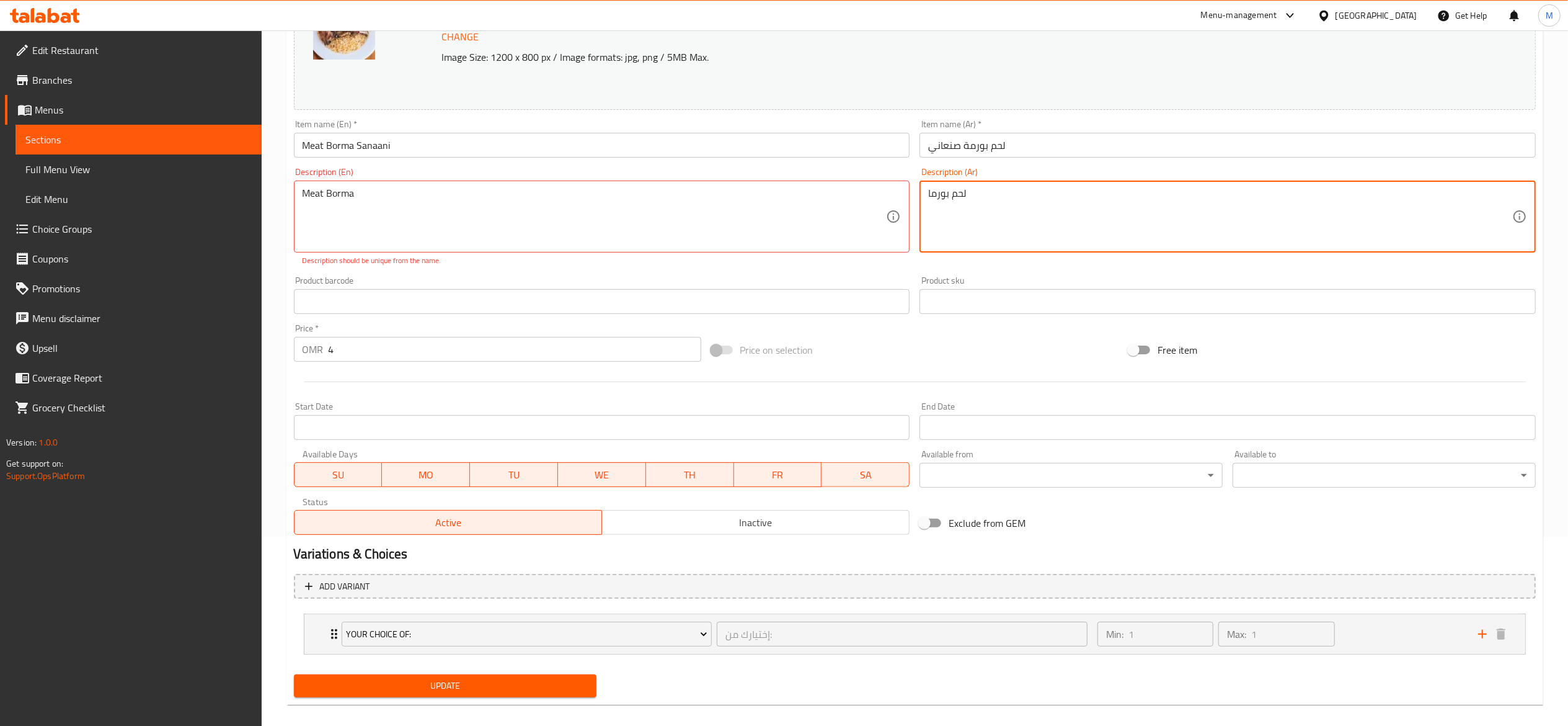
type textarea "لحم بورما"
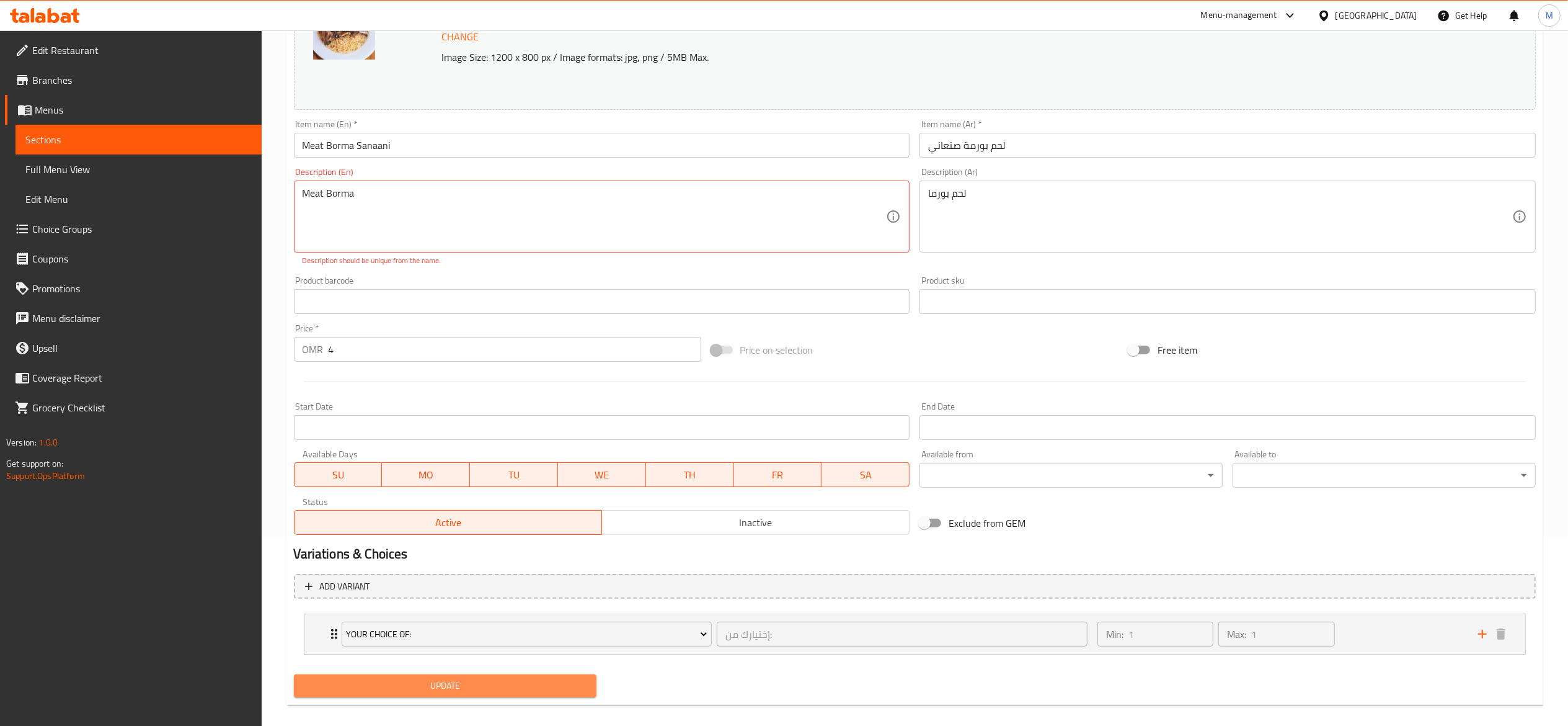
click at [586, 695] on button "Update" at bounding box center [445, 685] width 303 height 23
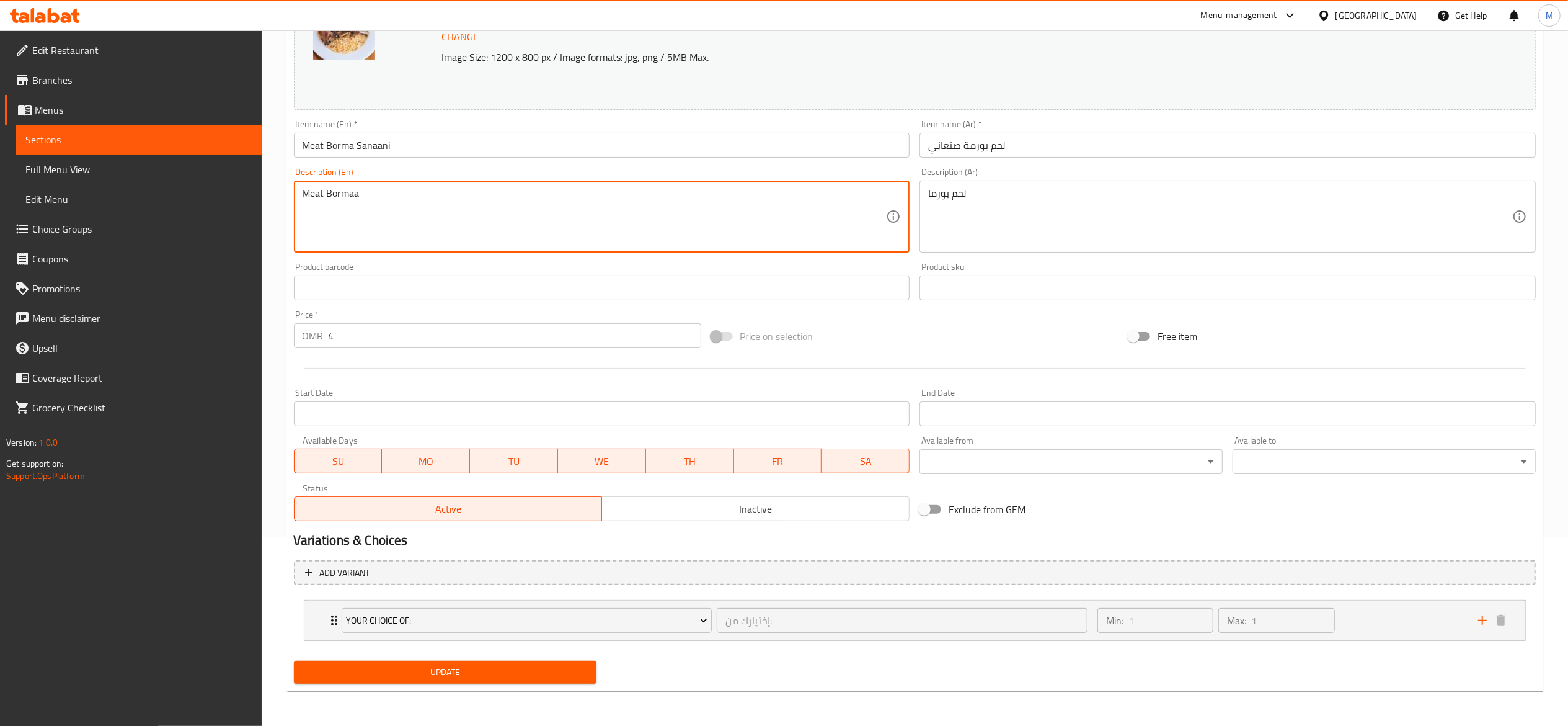
type textarea "Meat Bormaa"
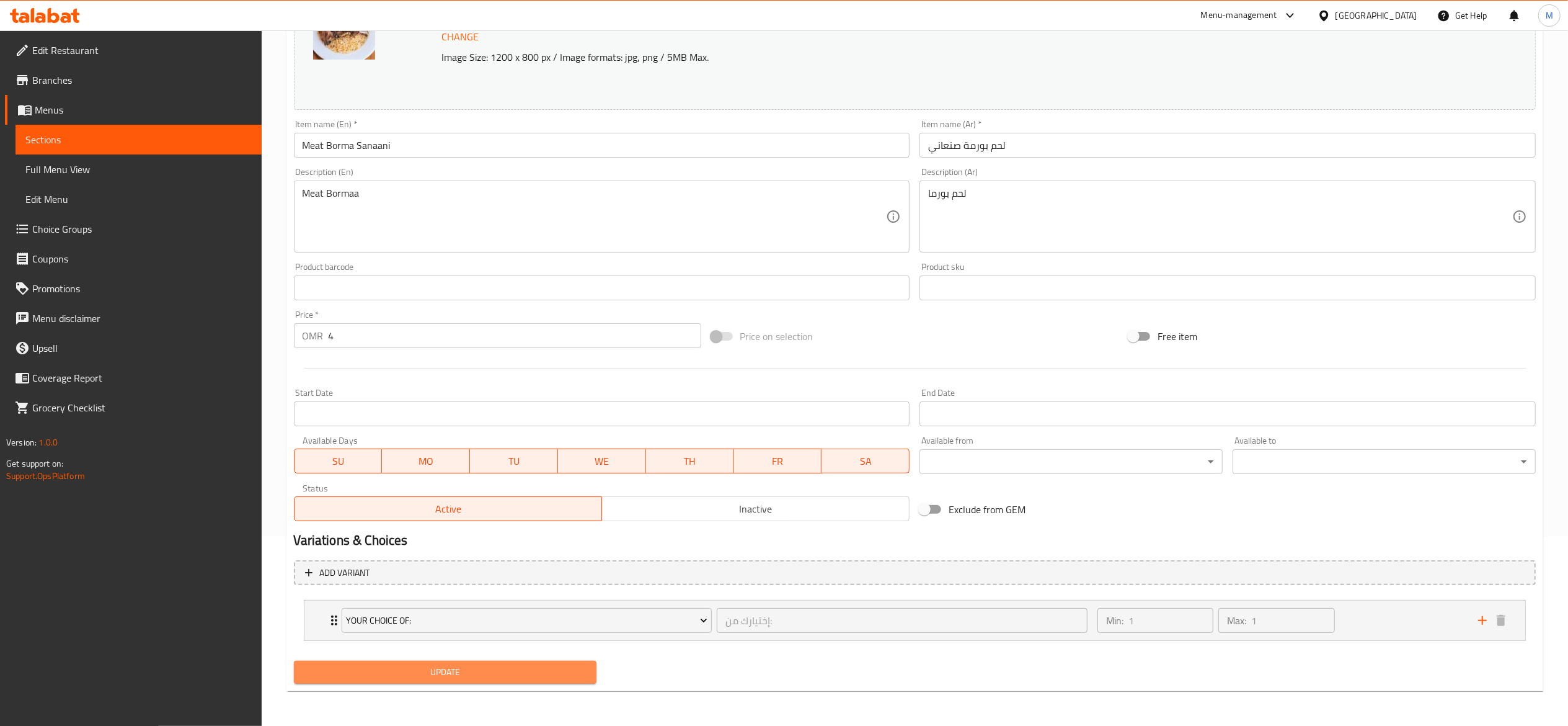
click at [378, 666] on span "Update" at bounding box center [445, 671] width 283 height 15
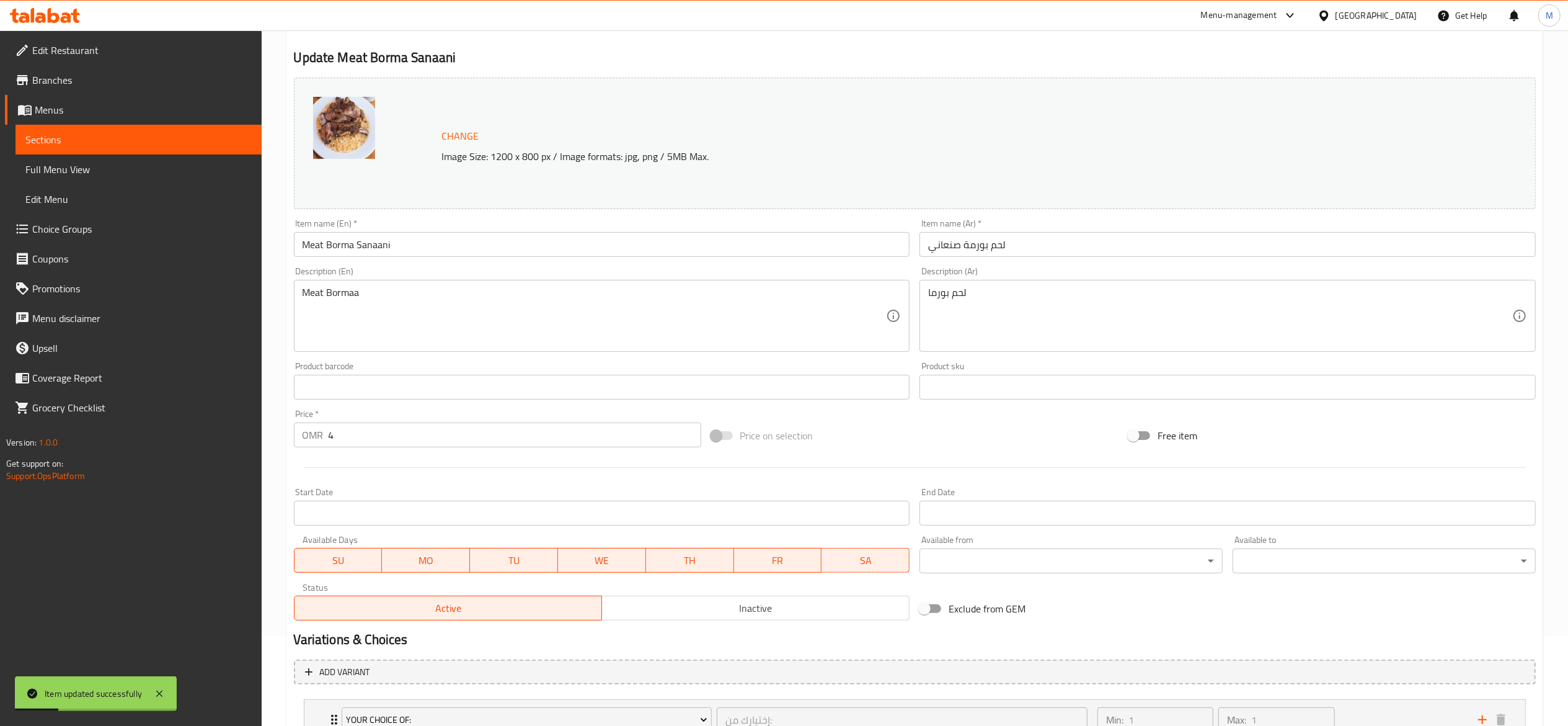
scroll to position [0, 0]
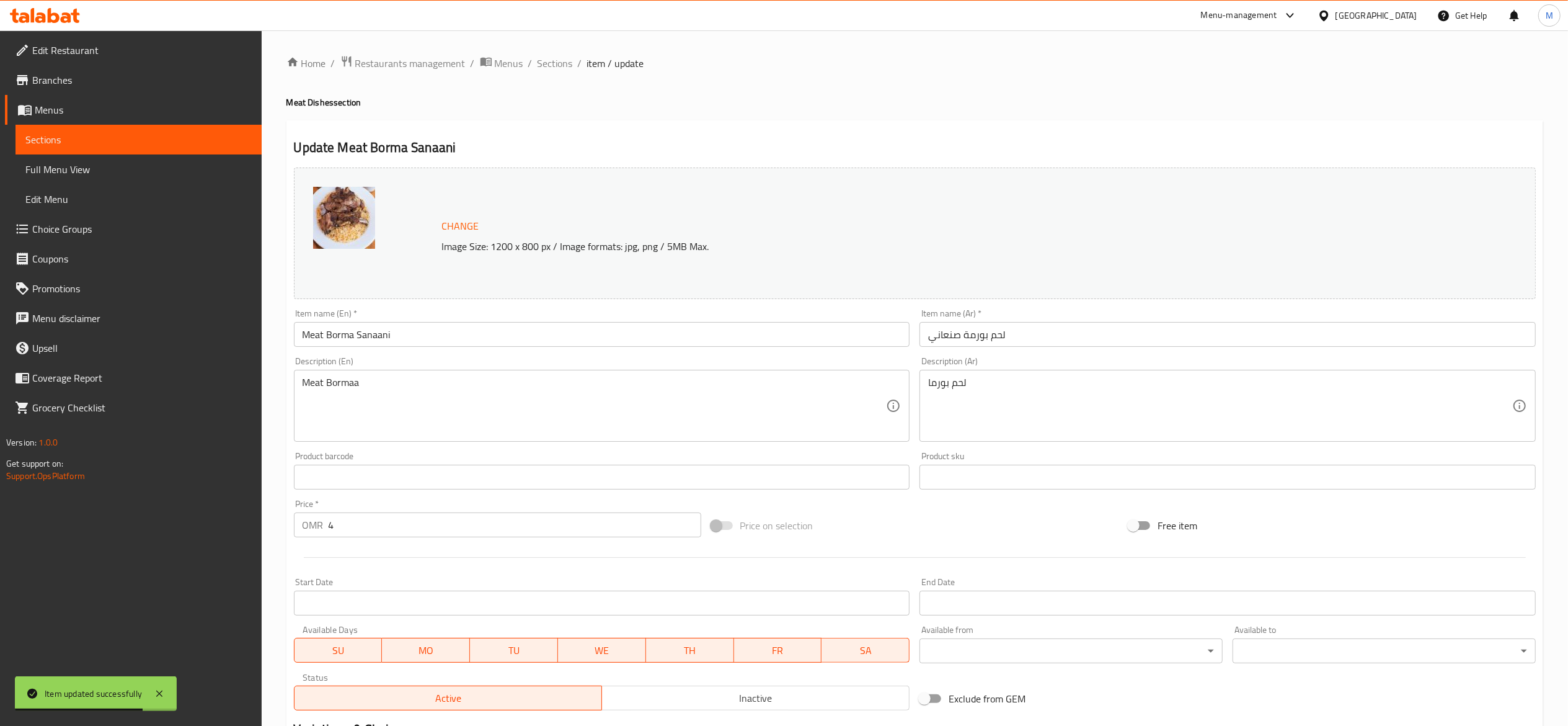
click at [127, 144] on span "Sections" at bounding box center [139, 140] width 226 height 15
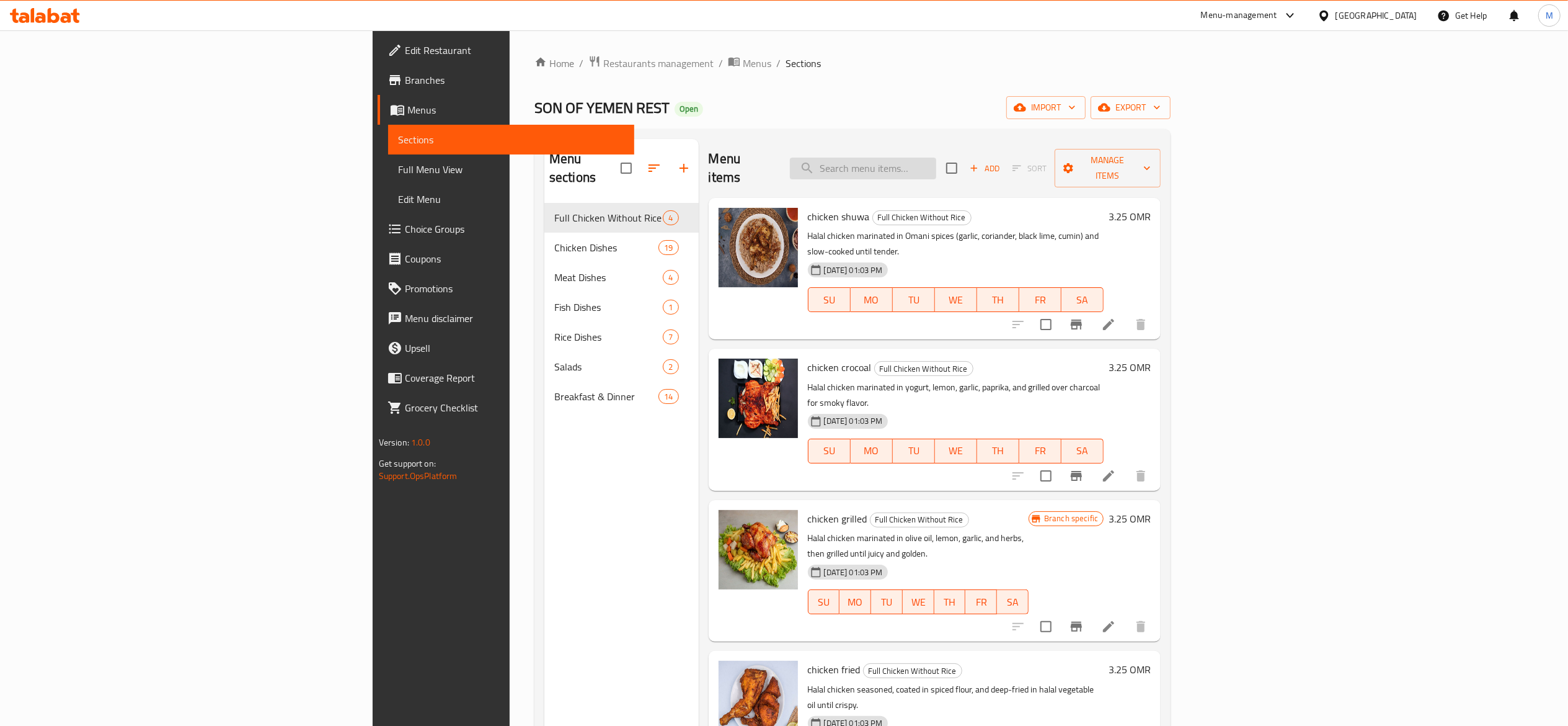
click at [936, 163] on input "search" at bounding box center [863, 168] width 146 height 22
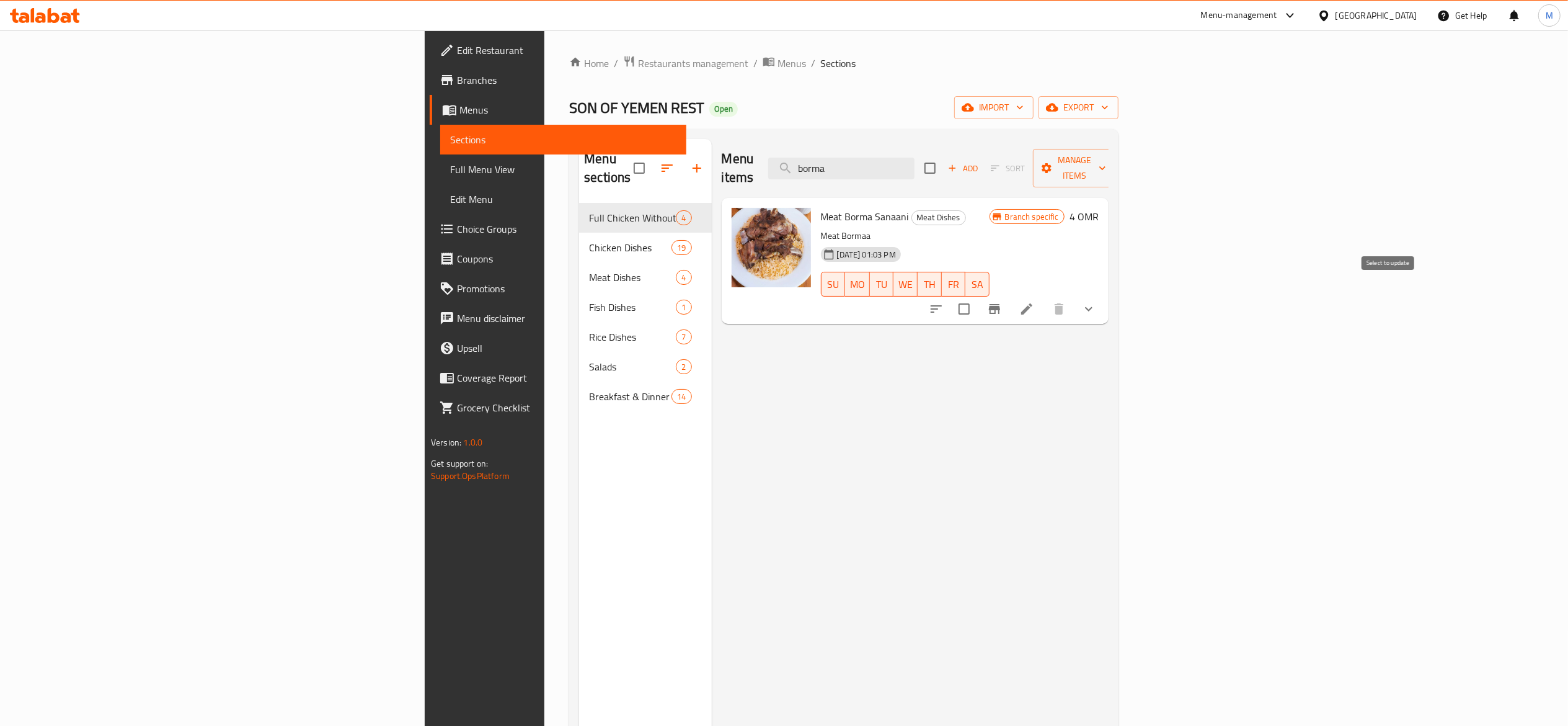
type input "borma"
click at [977, 299] on input "checkbox" at bounding box center [964, 309] width 26 height 26
checkbox input "true"
click at [1044, 298] on li at bounding box center [1027, 309] width 34 height 22
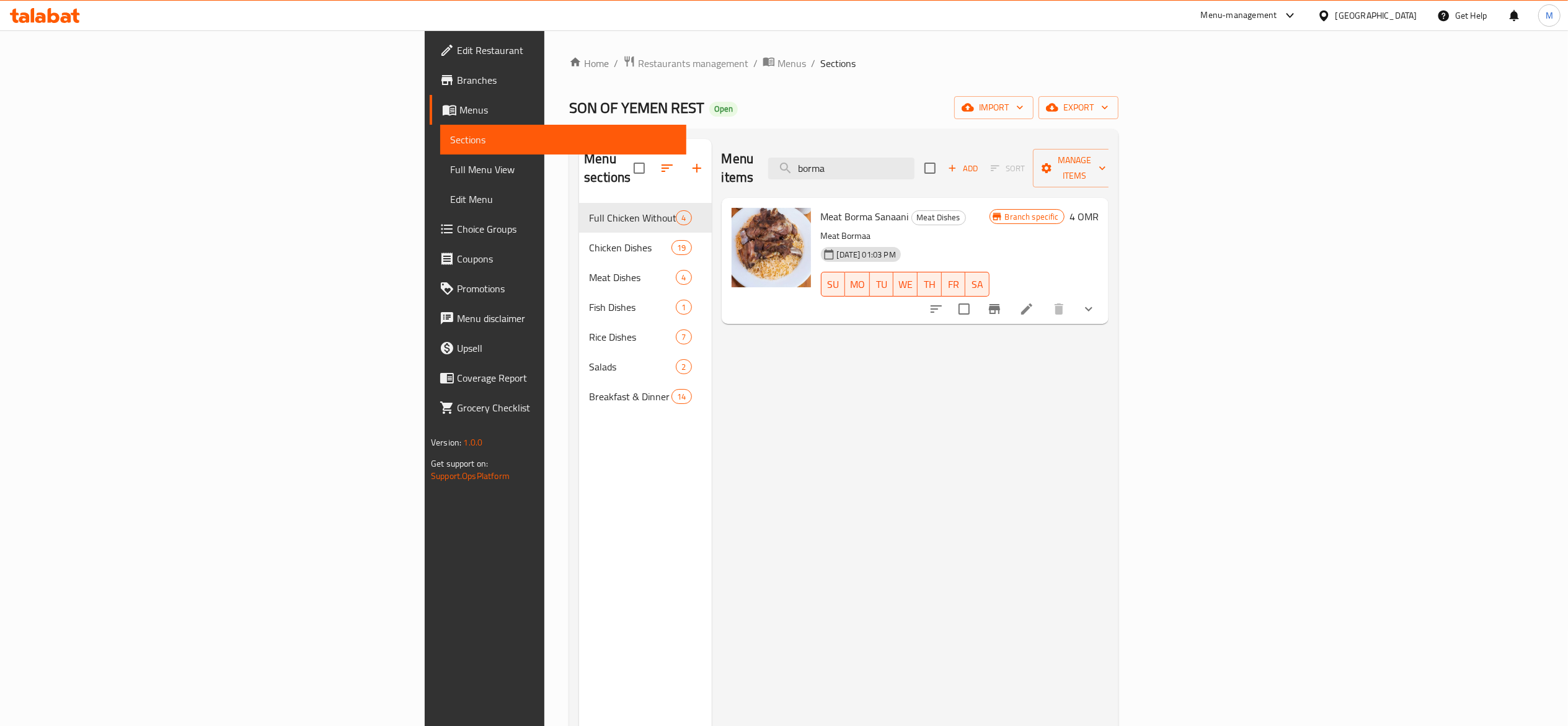
type input "borma"
click at [977, 296] on input "checkbox" at bounding box center [964, 309] width 26 height 26
checkbox input "true"
click at [1000, 304] on icon "Branch-specific-item" at bounding box center [995, 309] width 11 height 10
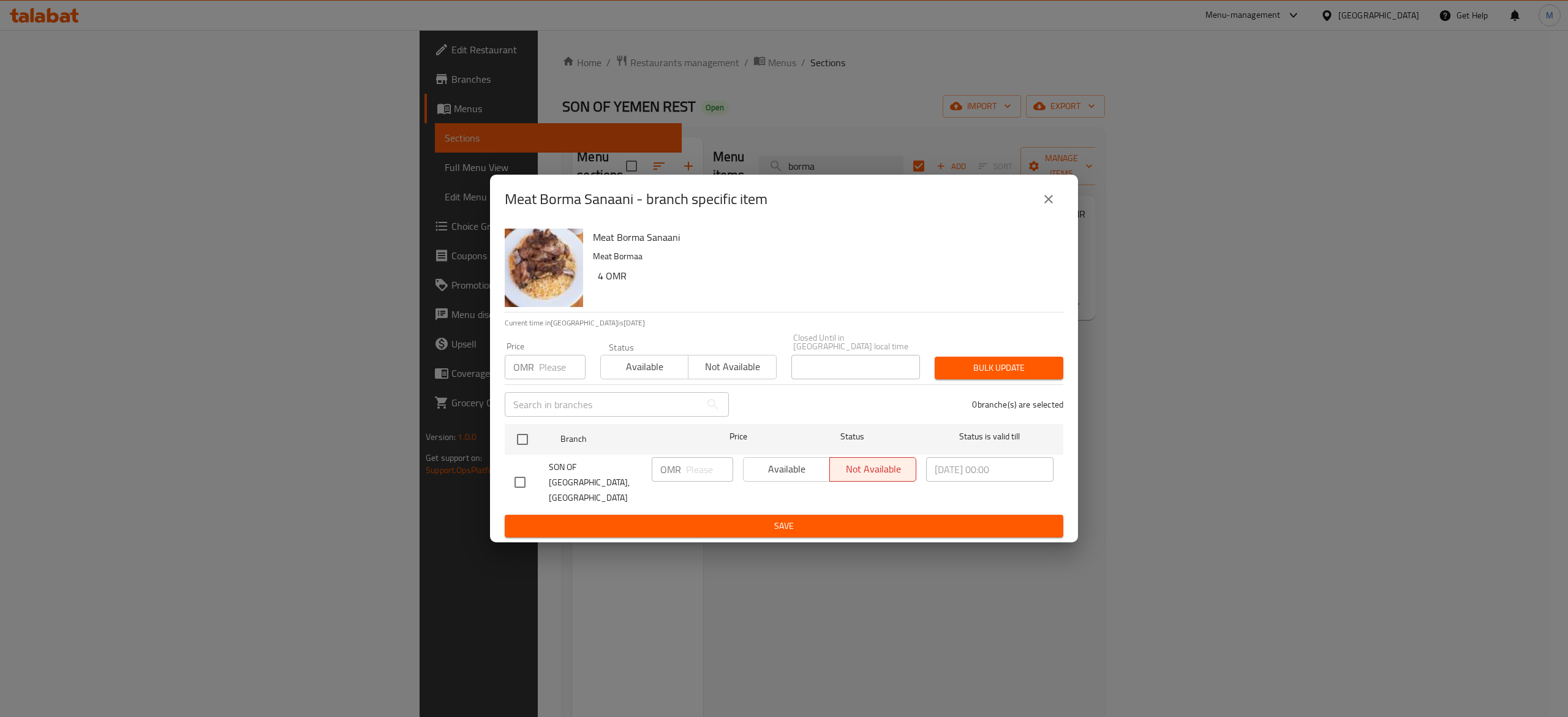
click at [780, 473] on div "Available Not available" at bounding box center [830, 469] width 174 height 25
click at [525, 472] on input "checkbox" at bounding box center [520, 482] width 25 height 25
checkbox input "true"
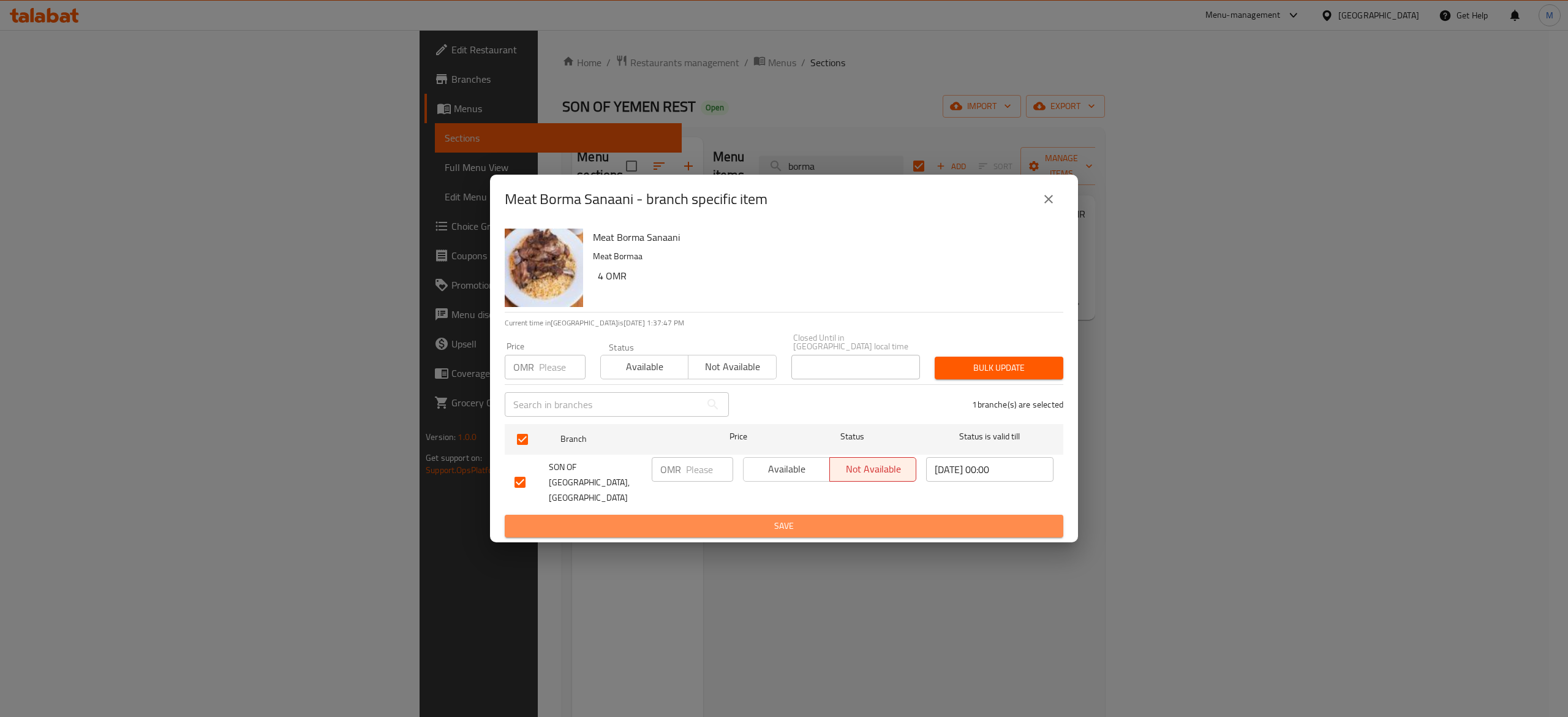
click at [650, 518] on span "Save" at bounding box center [784, 525] width 539 height 15
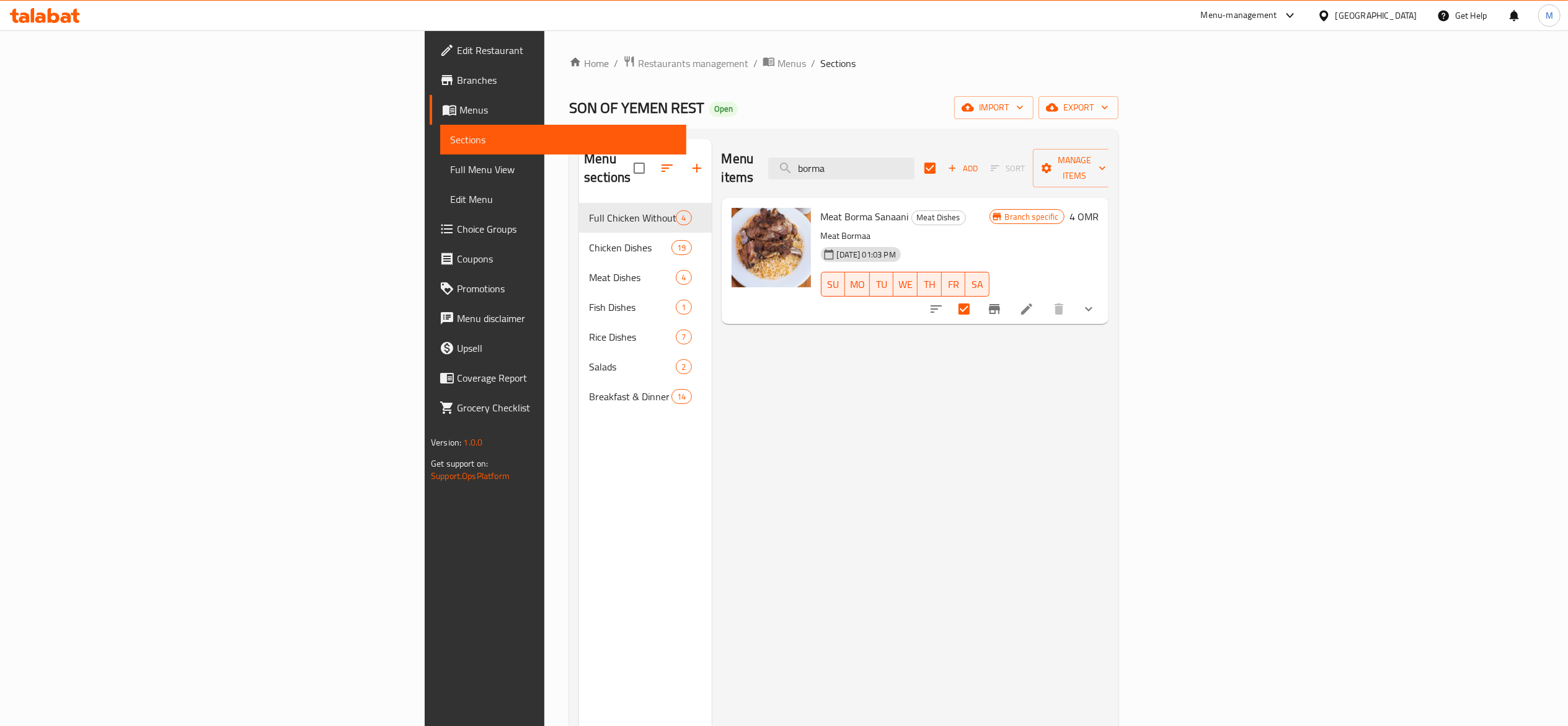
click at [430, 95] on link "Menus" at bounding box center [558, 109] width 257 height 30
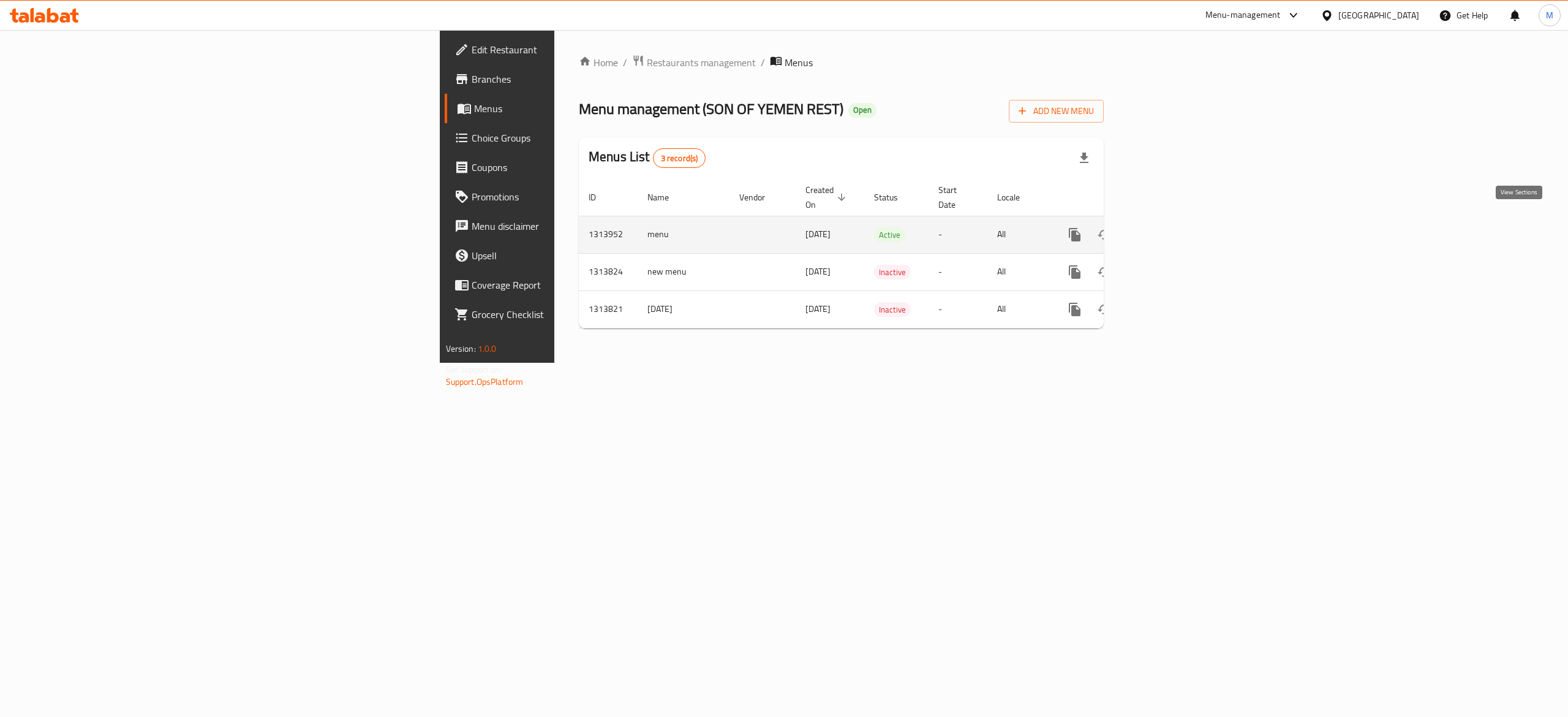
click at [1170, 227] on icon "enhanced table" at bounding box center [1163, 235] width 15 height 15
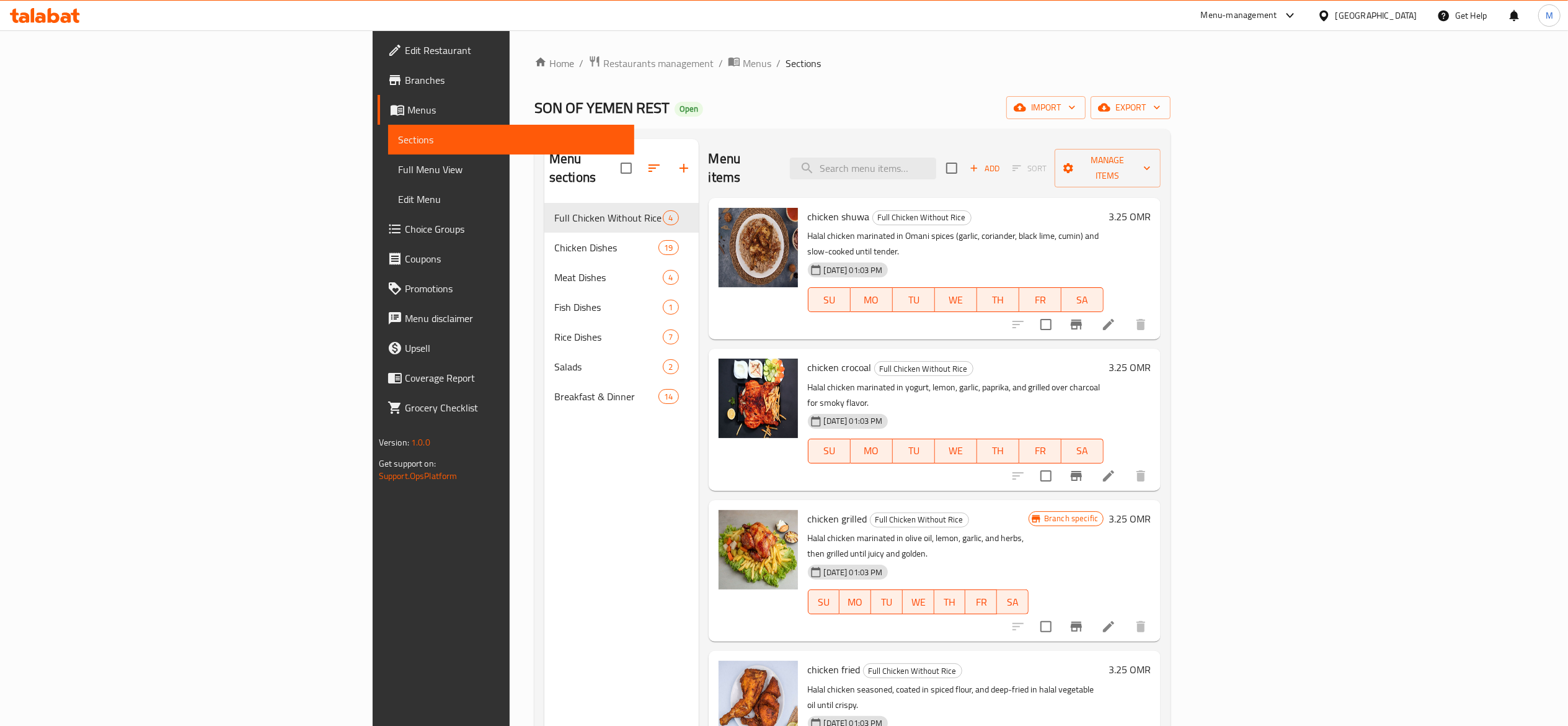
click at [510, 52] on div "Home / Restaurants management / Menus / Sections SON OF YEMEN REST Open import …" at bounding box center [853, 464] width 686 height 869
click at [603, 56] on span "Restaurants management" at bounding box center [658, 63] width 111 height 15
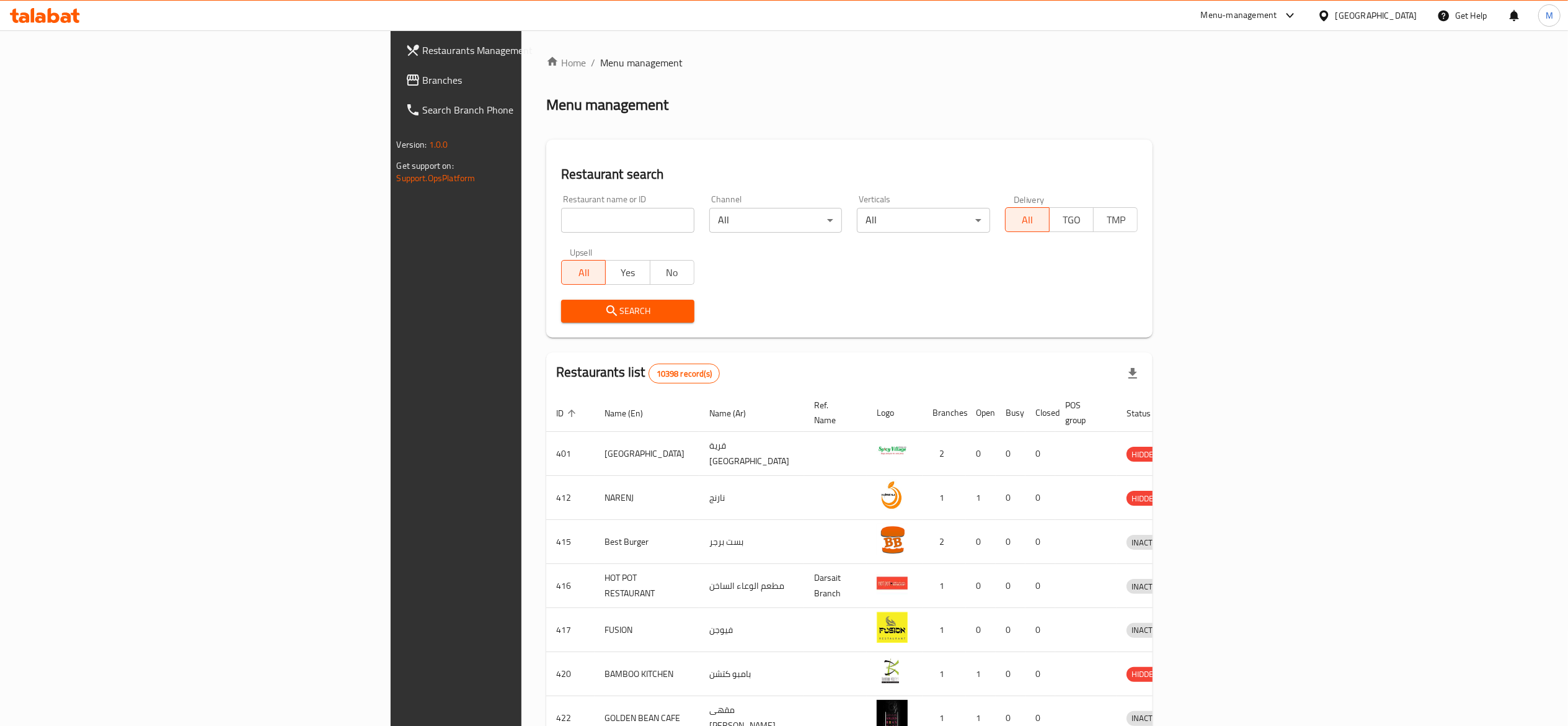
click at [561, 225] on input "search" at bounding box center [628, 220] width 133 height 25
type input "ة"
type input "macro"
click button "Search" at bounding box center [628, 310] width 133 height 23
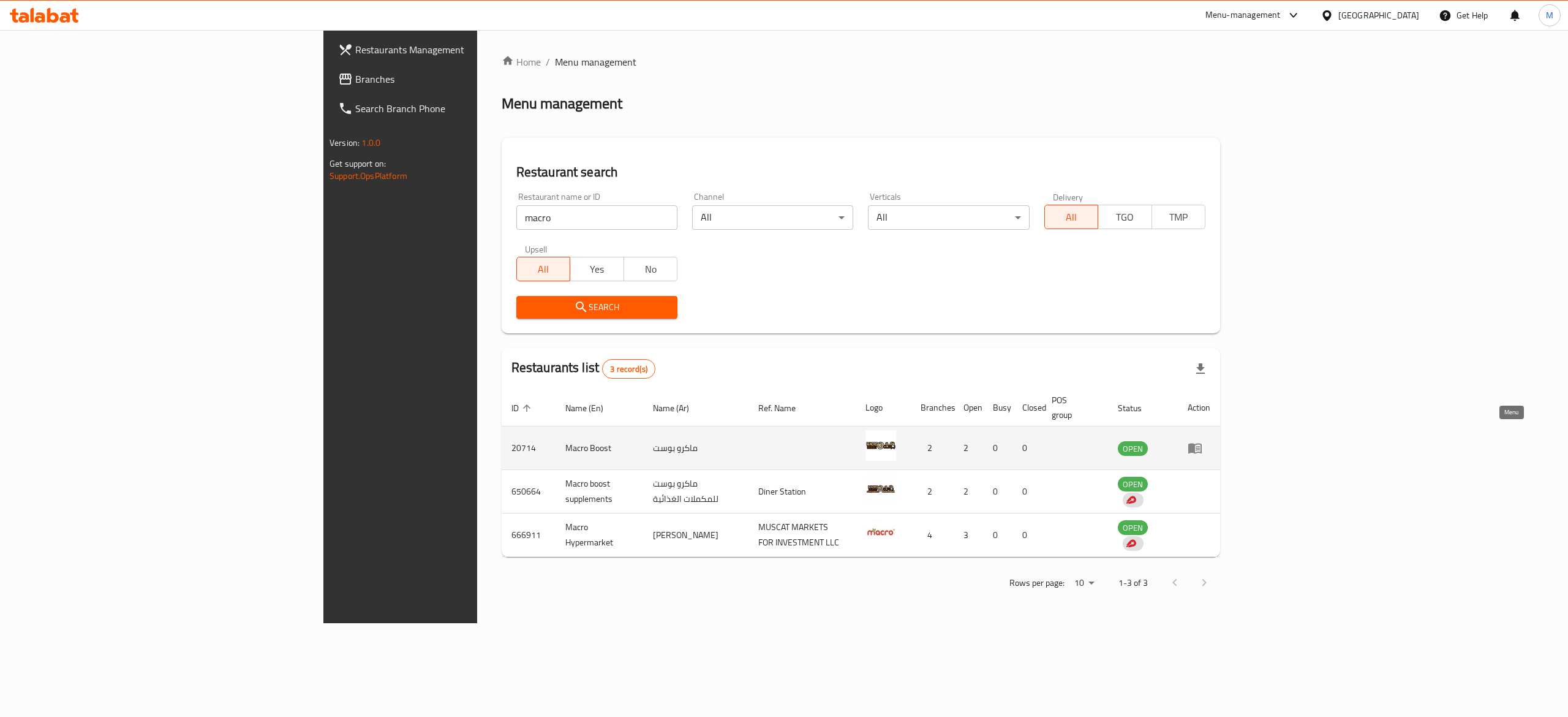
click at [1202, 444] on icon "enhanced table" at bounding box center [1195, 448] width 13 height 10
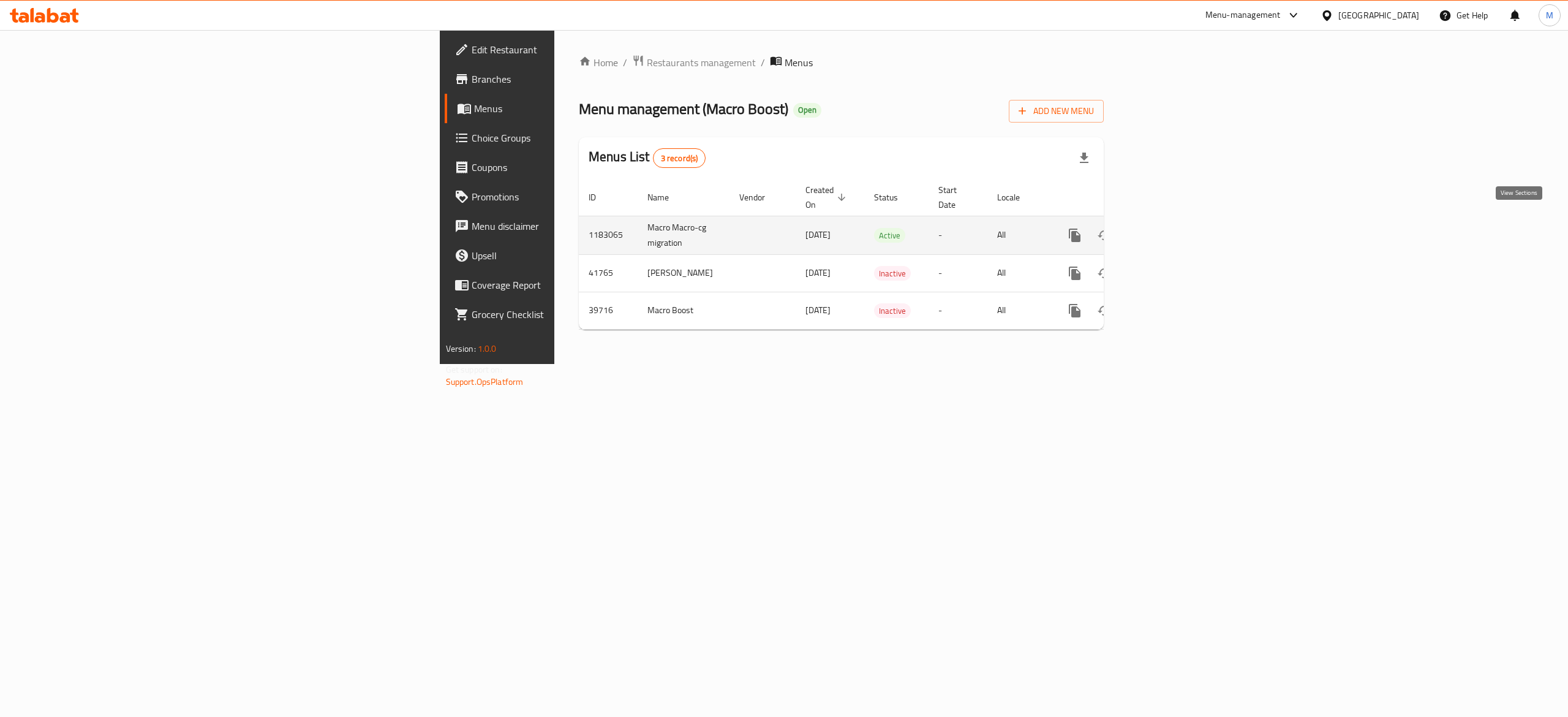
click at [1169, 230] on icon "enhanced table" at bounding box center [1163, 235] width 11 height 11
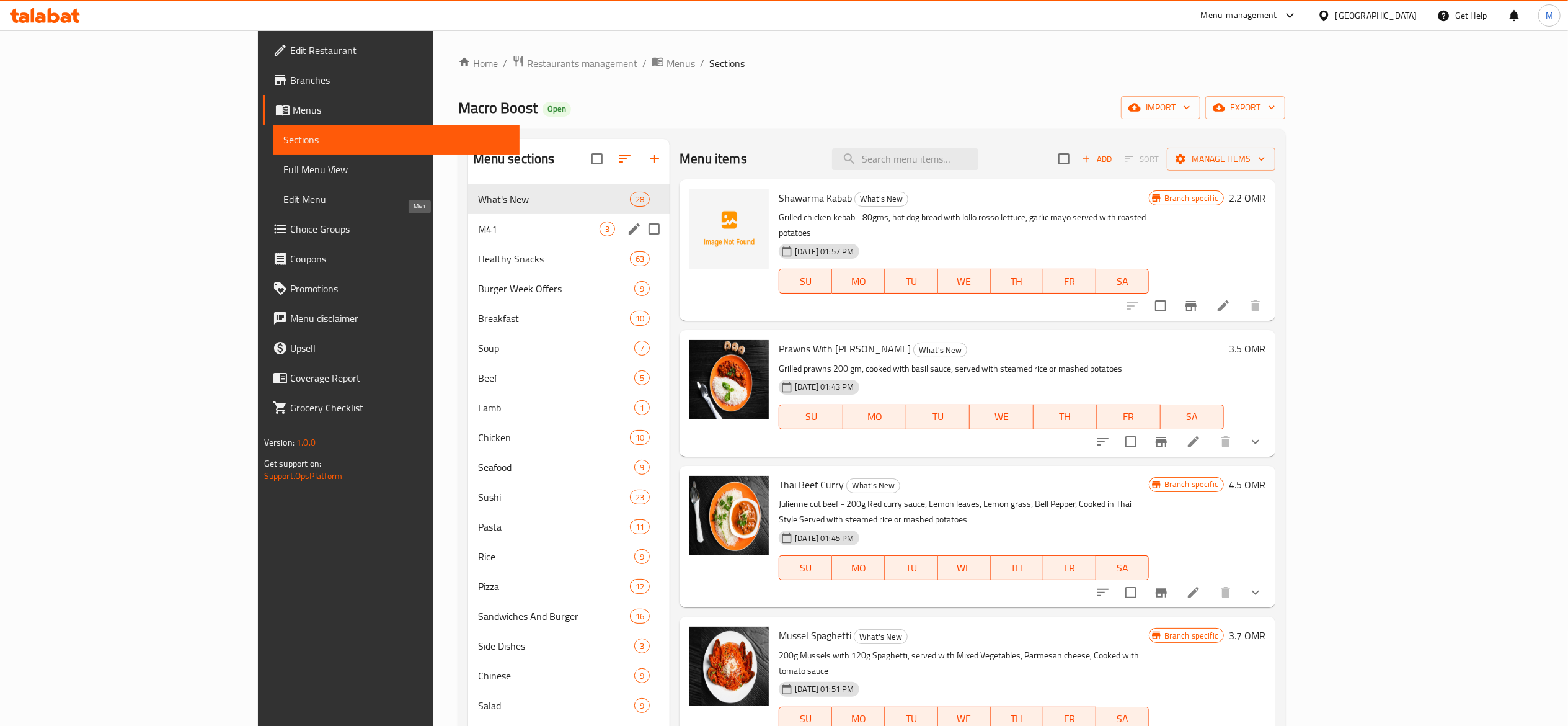
click at [478, 227] on span "M41" at bounding box center [539, 229] width 122 height 15
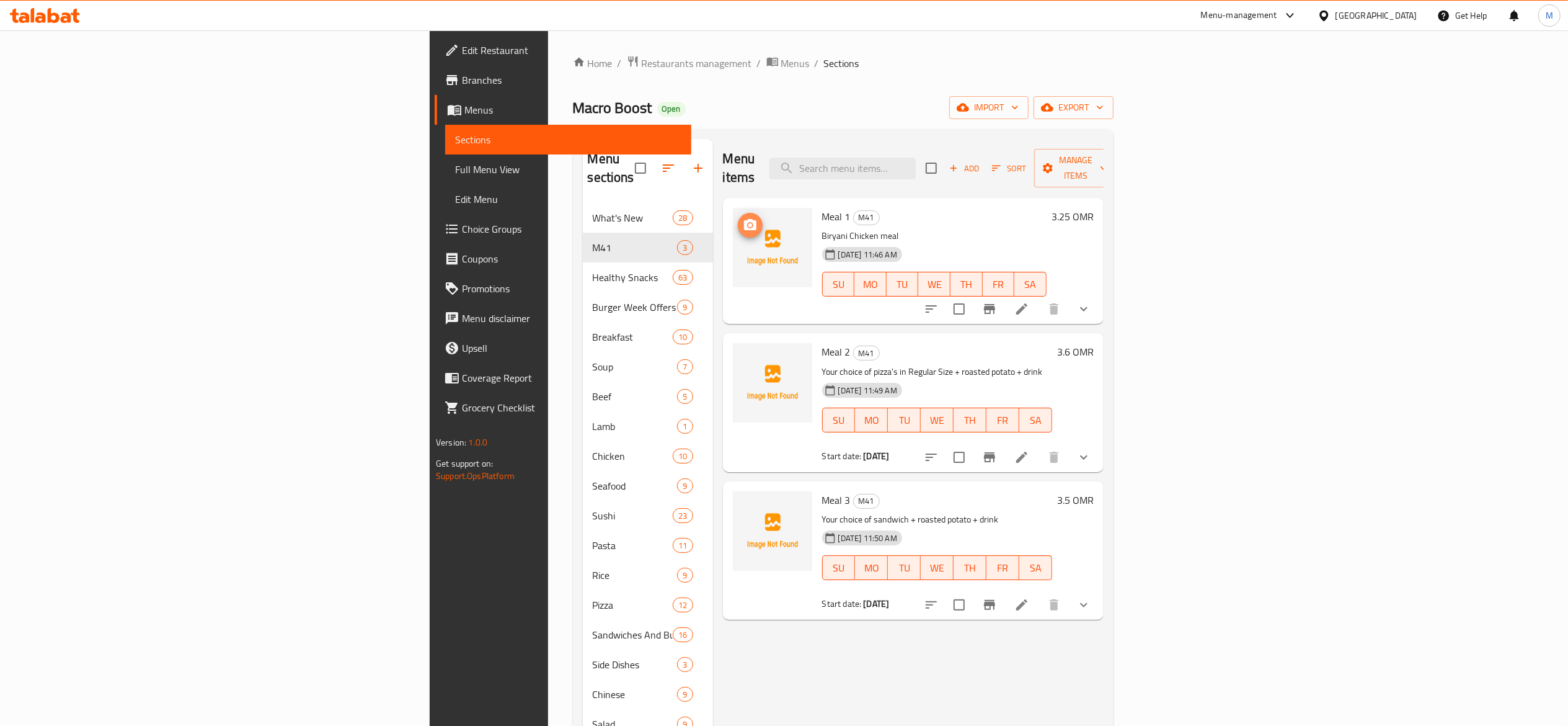
click at [744, 219] on icon "upload picture" at bounding box center [750, 225] width 12 height 11
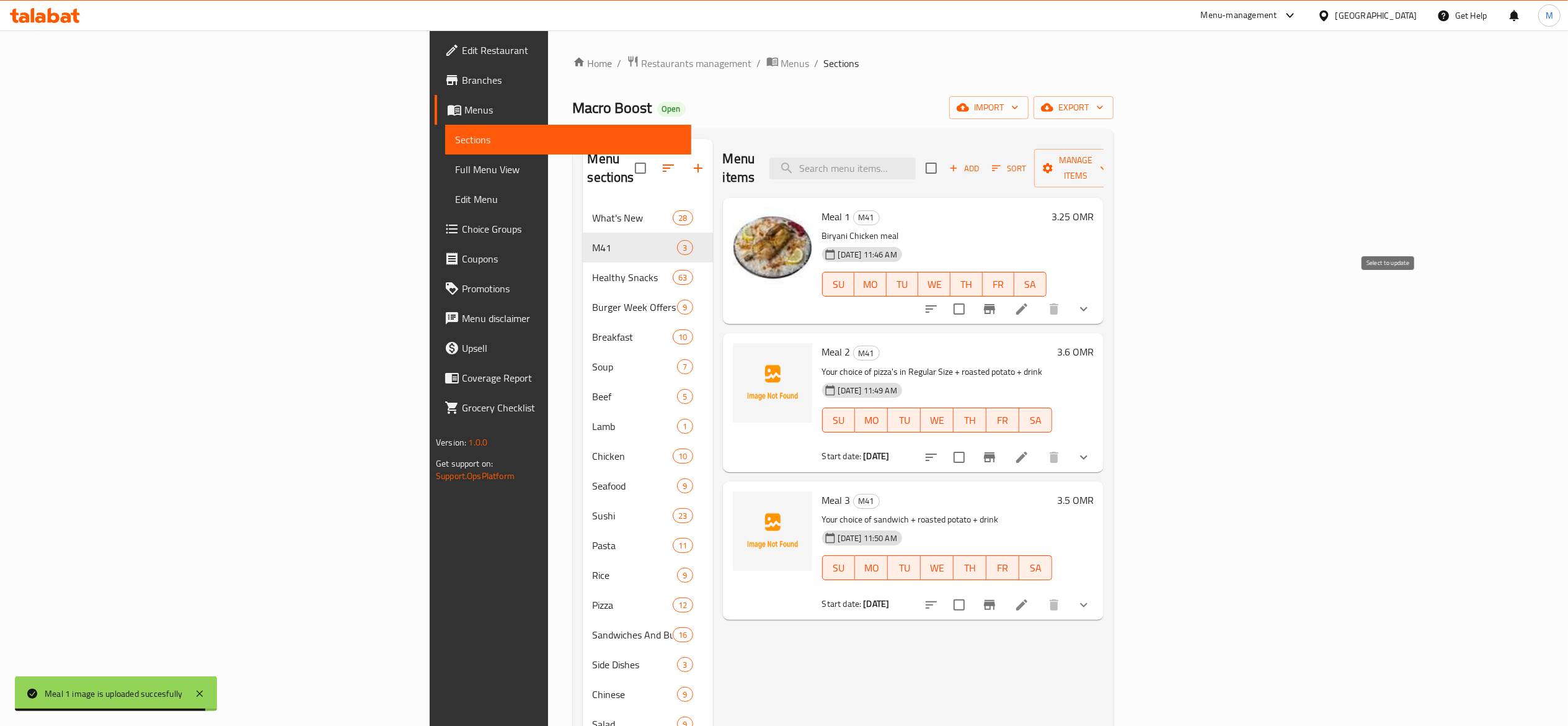
click at [972, 296] on input "checkbox" at bounding box center [959, 309] width 26 height 26
checkbox input "true"
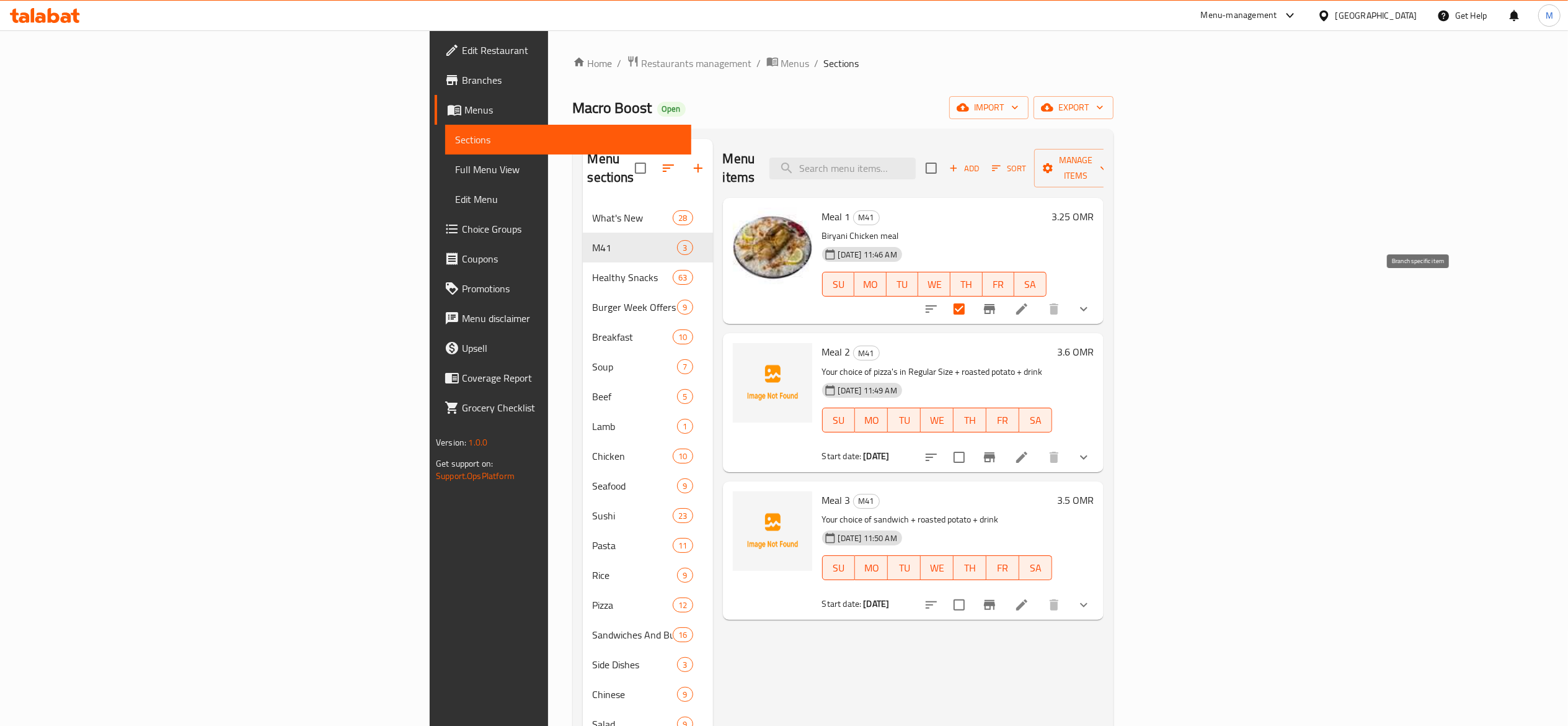
click at [995, 304] on icon "Branch-specific-item" at bounding box center [990, 309] width 11 height 10
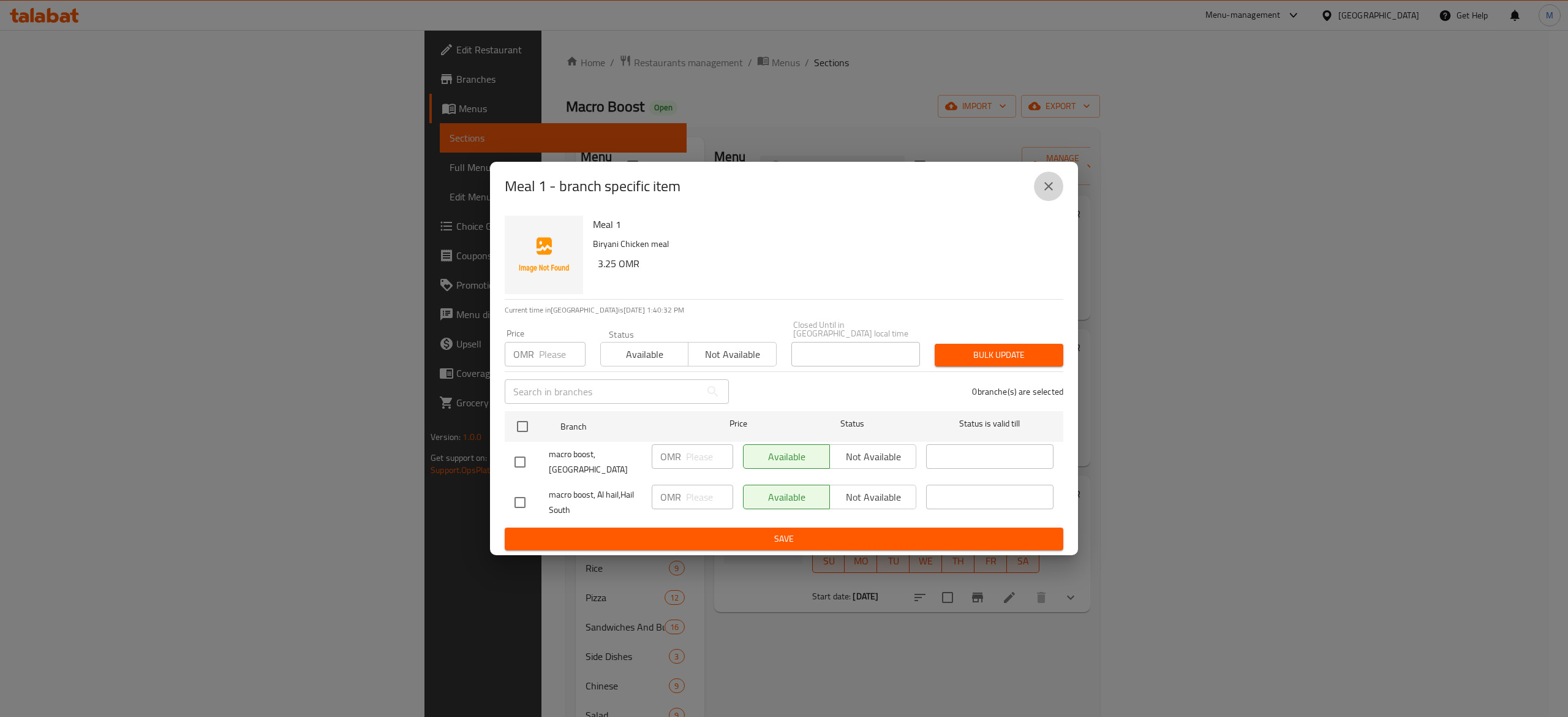
click at [1052, 185] on icon "close" at bounding box center [1048, 186] width 15 height 15
